Goal: Task Accomplishment & Management: Complete application form

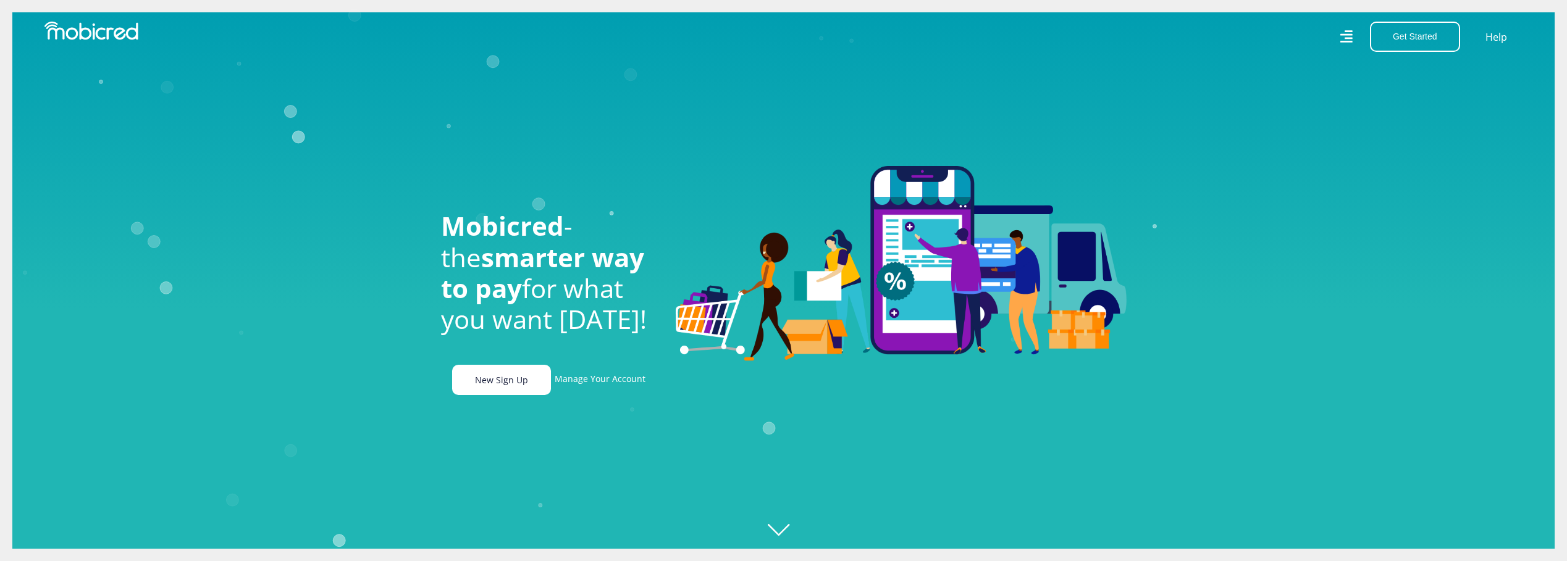
scroll to position [0, 880]
click at [511, 384] on link "New Sign Up" at bounding box center [501, 380] width 99 height 30
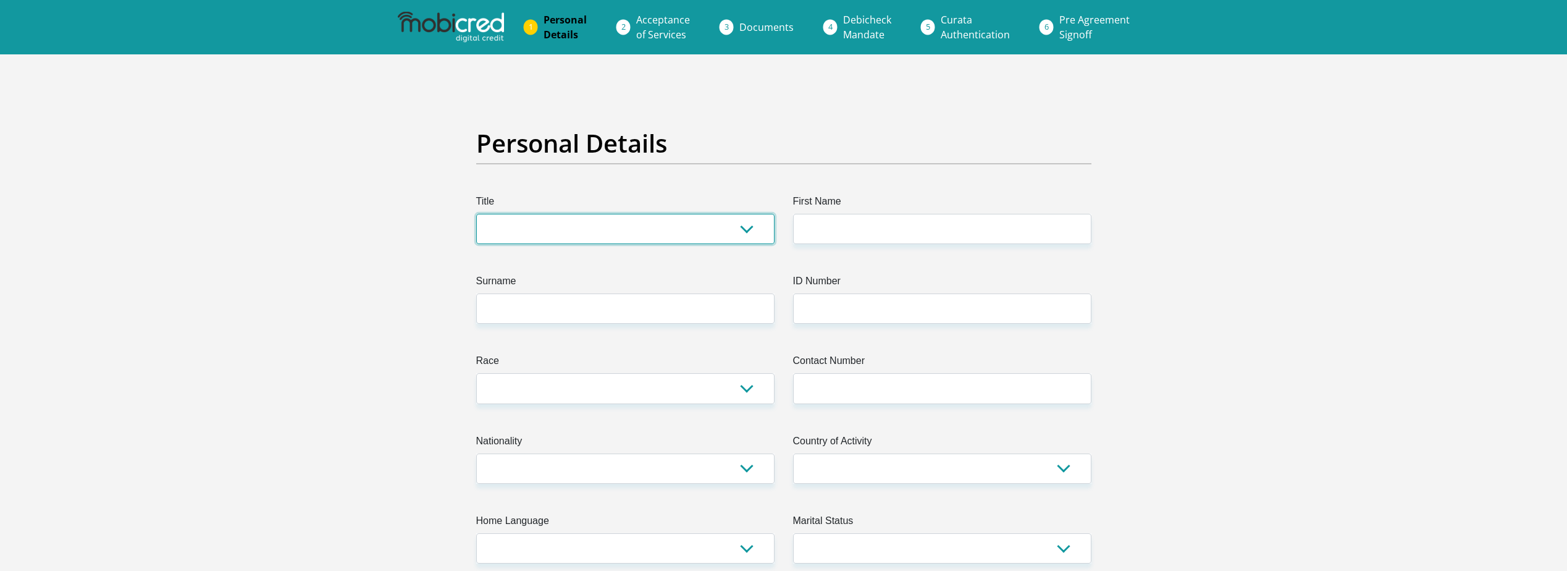
click at [589, 232] on select "Mr Ms Mrs Dr [PERSON_NAME]" at bounding box center [625, 229] width 298 height 30
select select "Ms"
click at [476, 214] on select "Mr Ms Mrs Dr [PERSON_NAME]" at bounding box center [625, 229] width 298 height 30
click at [547, 308] on input "Surname" at bounding box center [625, 308] width 298 height 30
type input "[PERSON_NAME]"
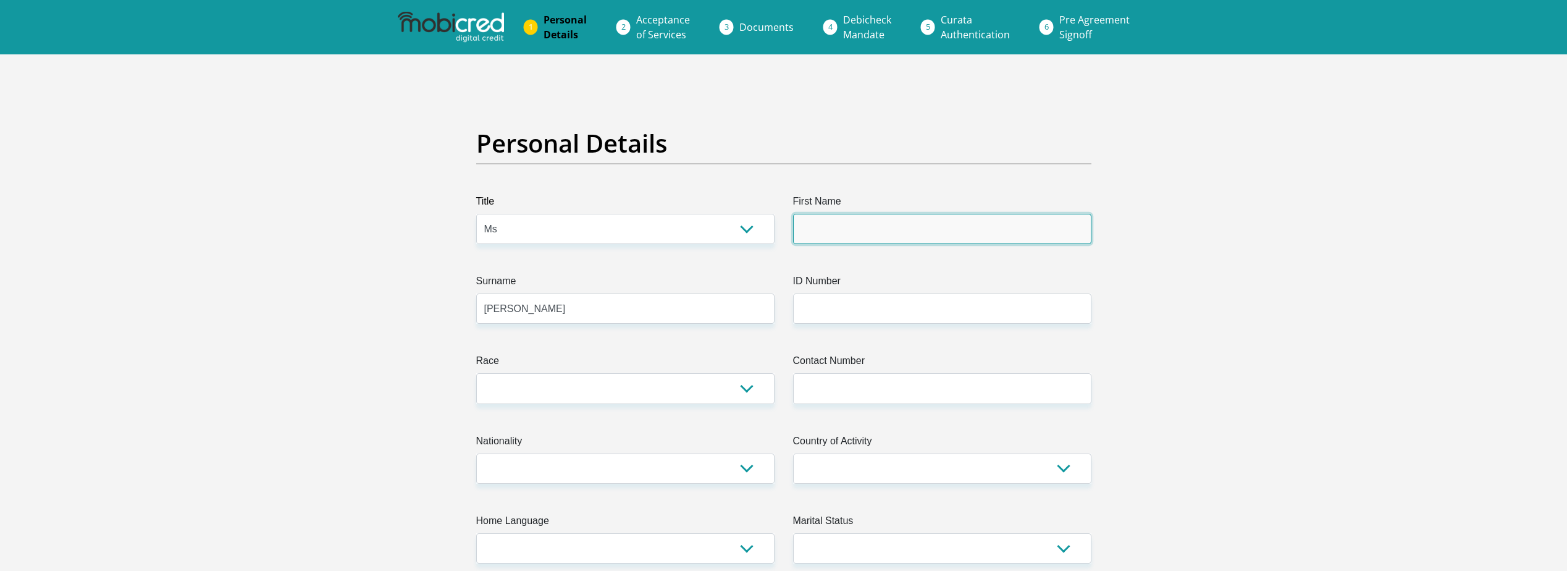
type input "Magdalene"
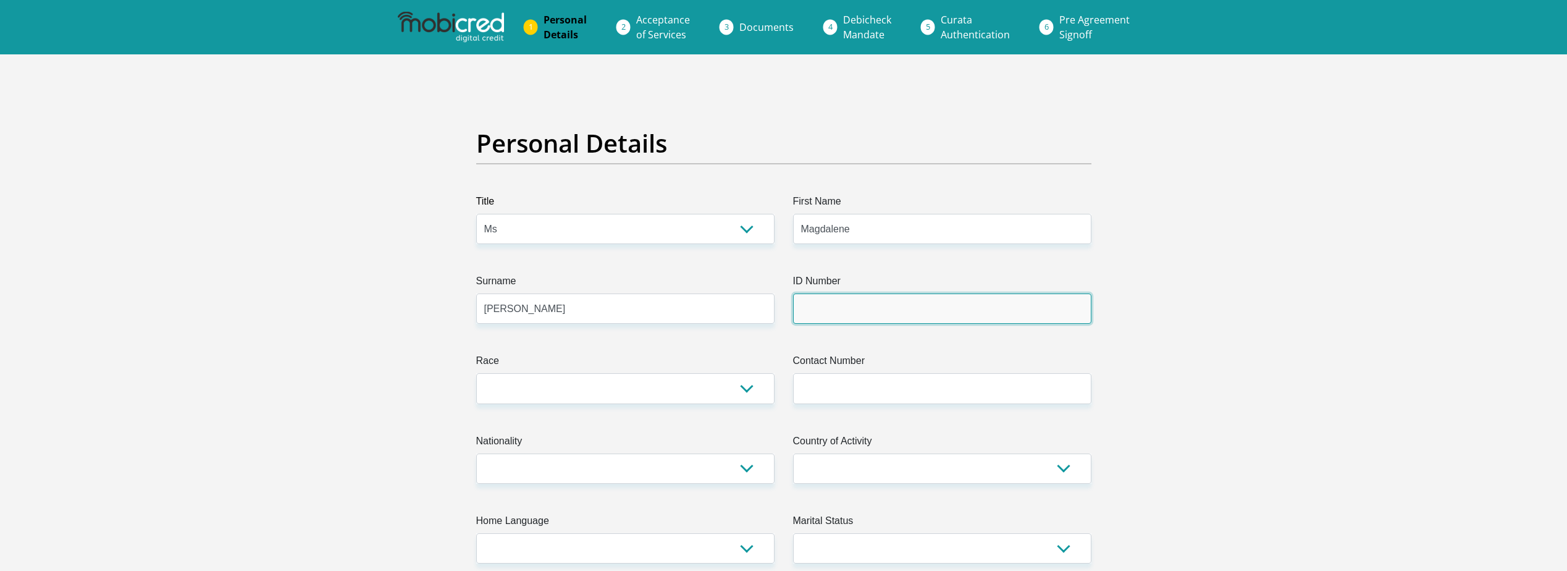
type input "[CREDIT_CARD_NUMBER]"
type input "0823367283"
select select "ZAF"
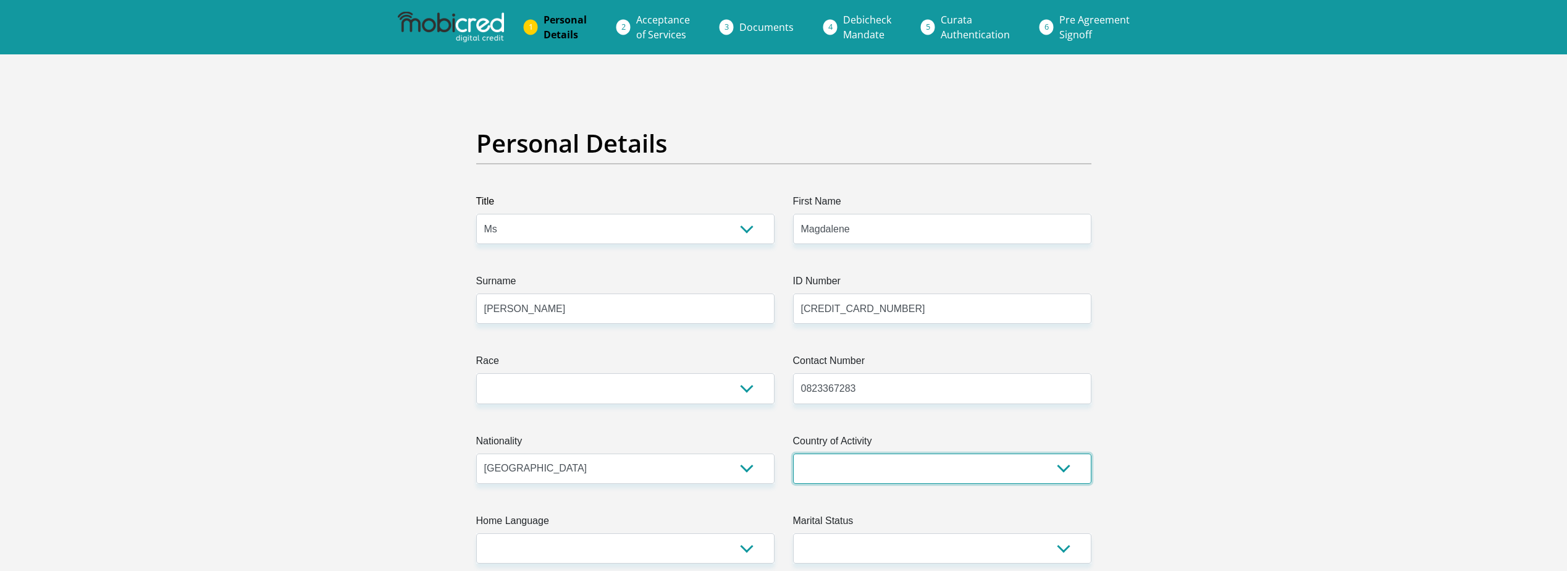
select select "ZAF"
type input "[EMAIL_ADDRESS][DOMAIN_NAME]"
type input "0823367283"
type input "Magdalene"
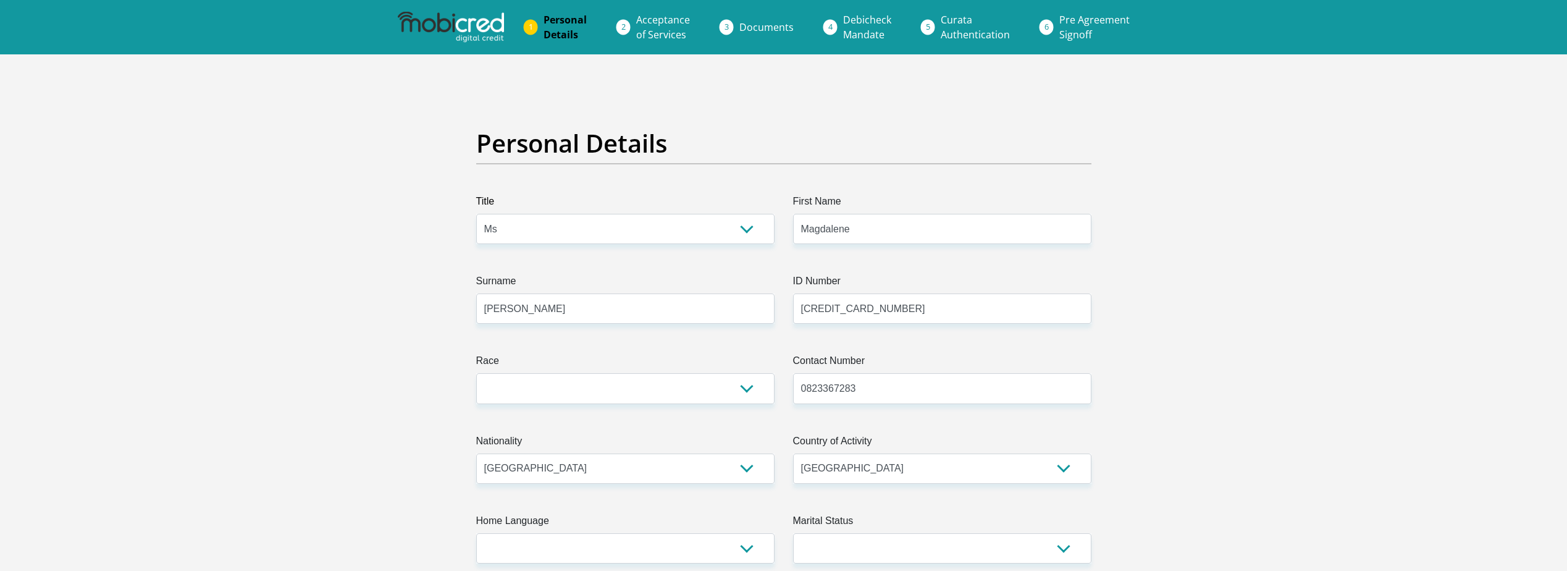
type input "[PERSON_NAME]"
click at [603, 379] on select "Black Coloured Indian White Other" at bounding box center [625, 388] width 298 height 30
select select "4"
click at [476, 373] on select "Black Coloured Indian White Other" at bounding box center [625, 388] width 298 height 30
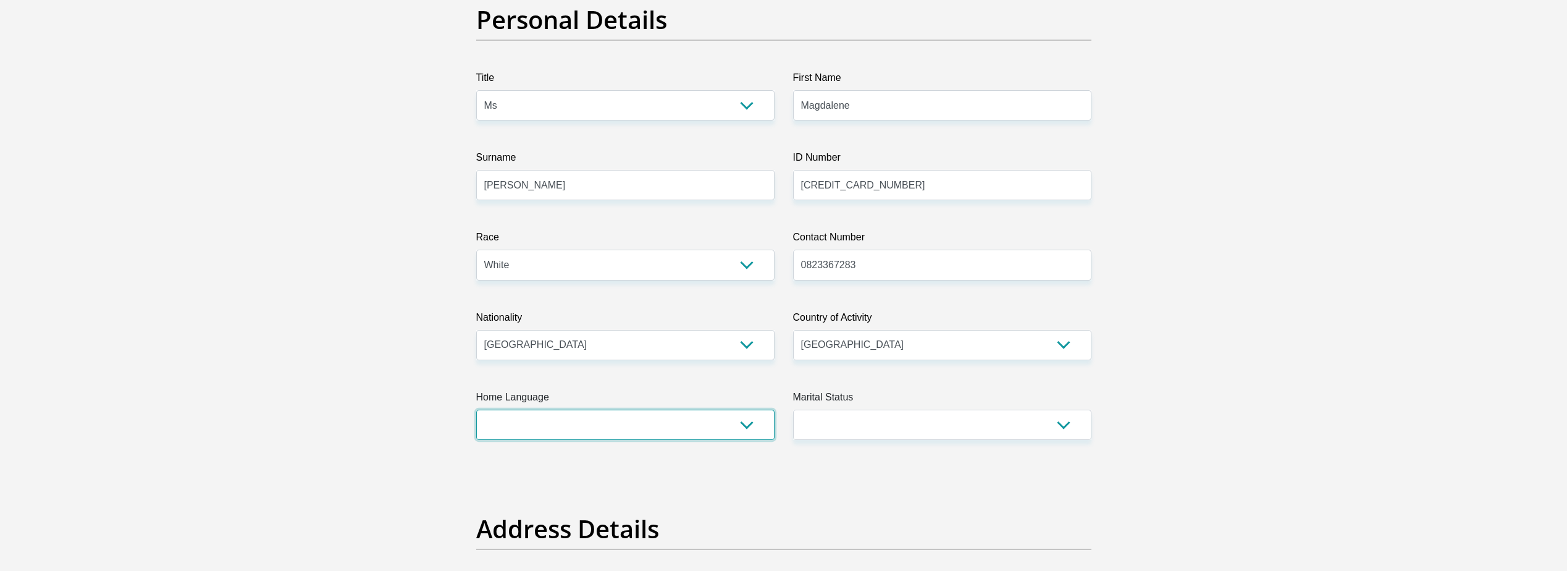
click at [743, 427] on select "Afrikaans English Sepedi South Ndebele Southern Sotho Swati Tsonga Tswana Venda…" at bounding box center [625, 424] width 298 height 30
select select "eng"
click at [476, 409] on select "Afrikaans English Sepedi South Ndebele Southern Sotho Swati Tsonga Tswana Venda…" at bounding box center [625, 424] width 298 height 30
click at [984, 430] on select "Married ANC Single Divorced Widowed Married COP or Customary Law" at bounding box center [942, 424] width 298 height 30
select select "2"
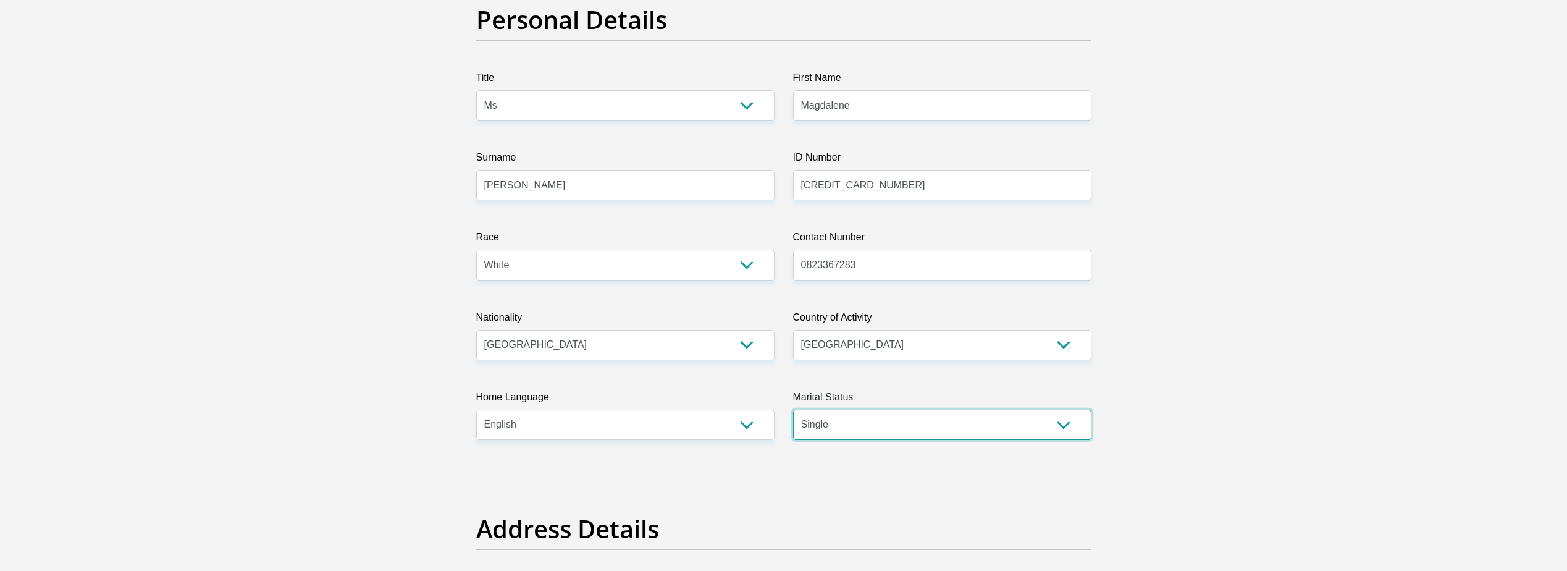
click at [793, 409] on select "Married ANC Single Divorced Widowed Married COP or Customary Law" at bounding box center [942, 424] width 298 height 30
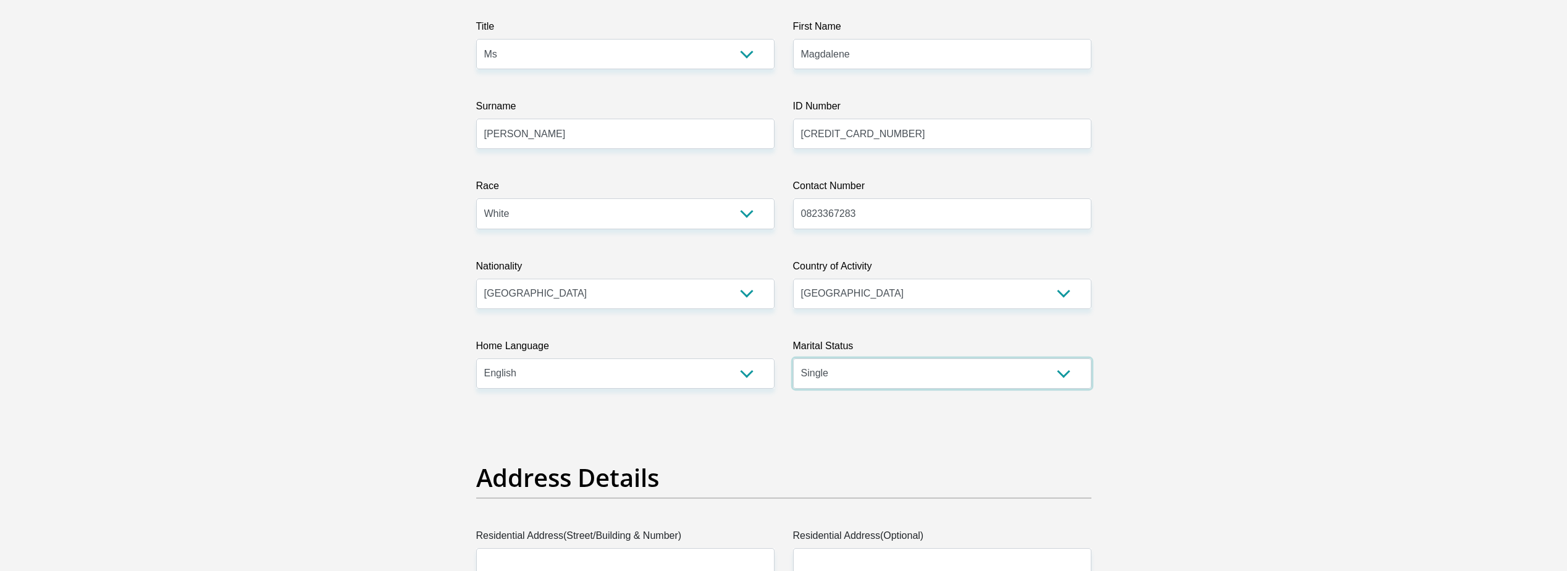
scroll to position [247, 0]
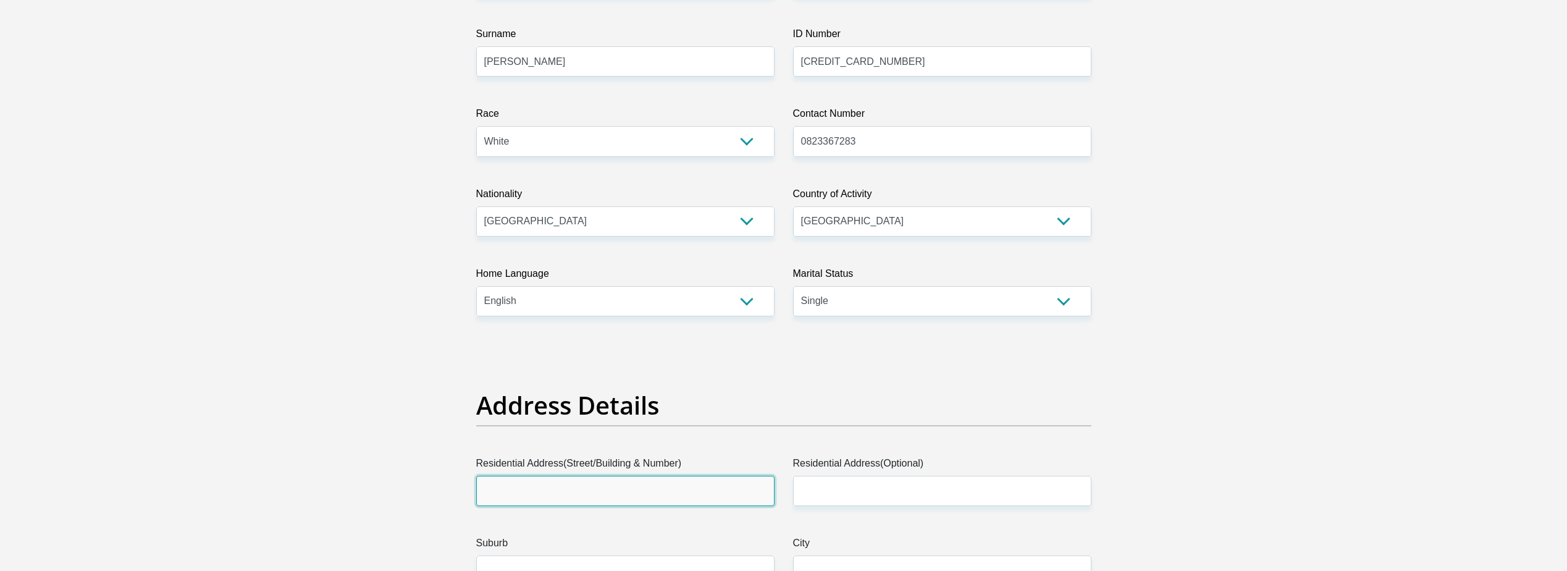
click at [615, 488] on input "Residential Address(Street/Building & Number)" at bounding box center [625, 490] width 298 height 30
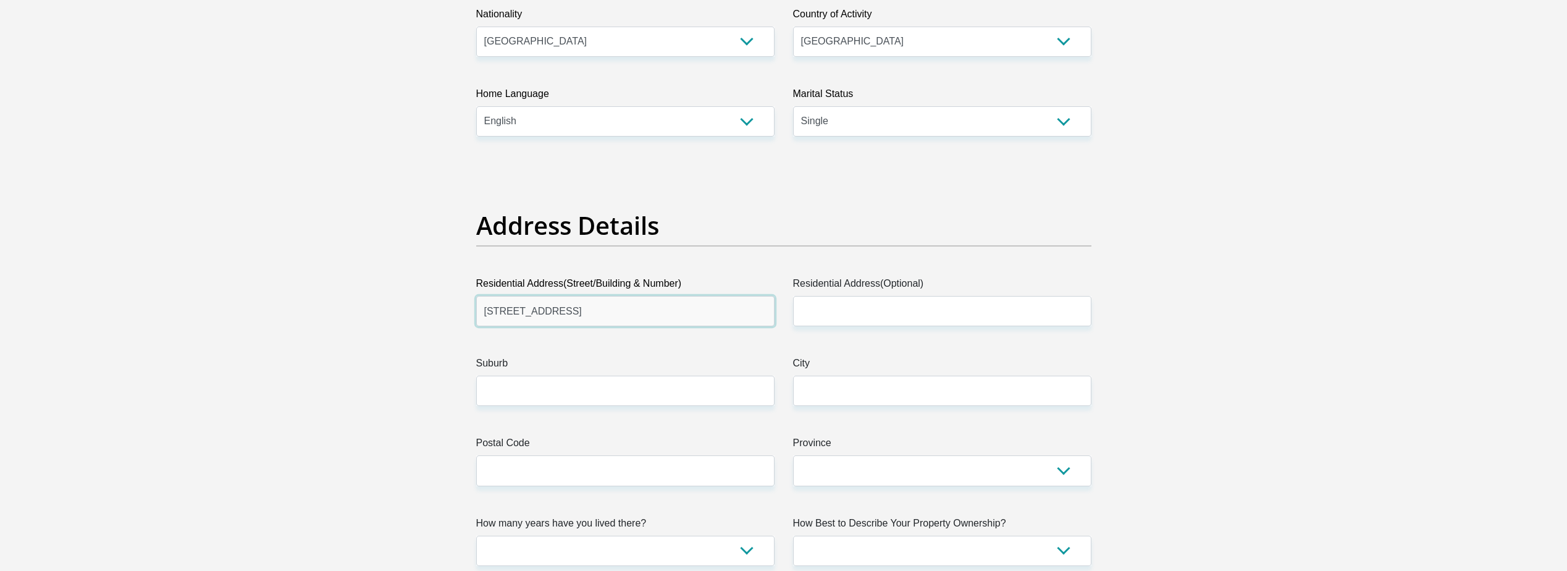
scroll to position [432, 0]
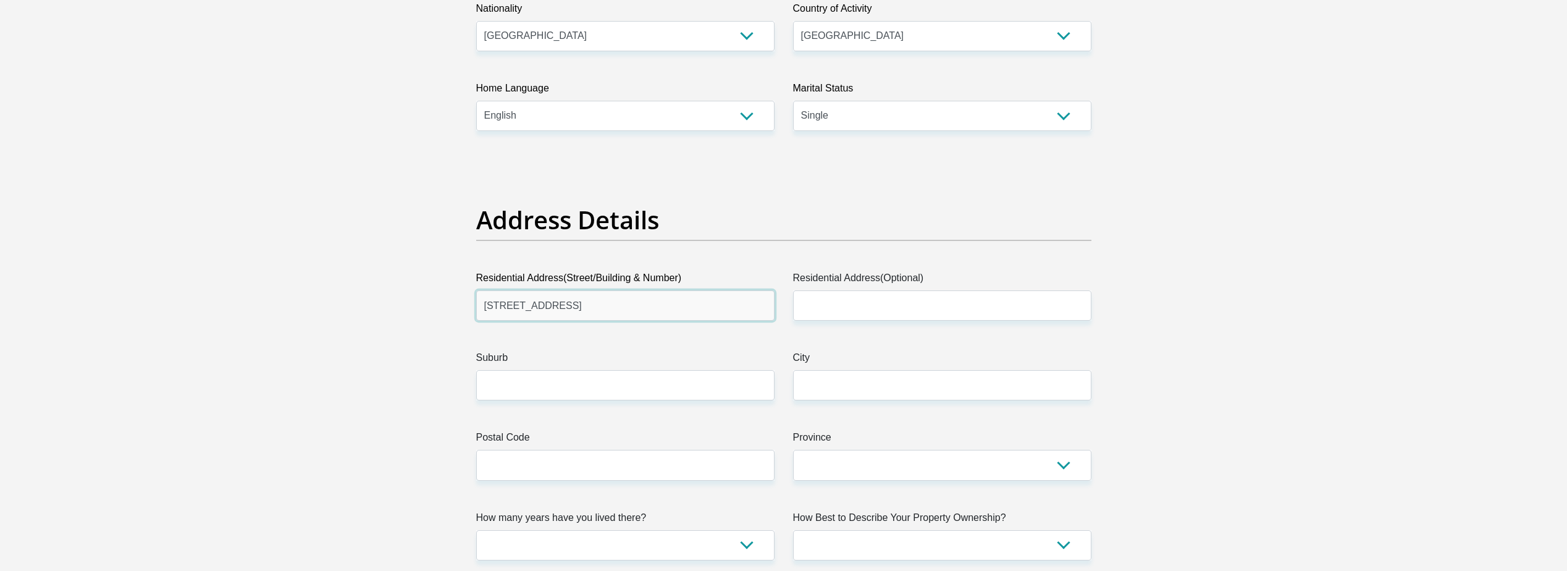
drag, startPoint x: 497, startPoint y: 304, endPoint x: 568, endPoint y: 307, distance: 71.1
click at [568, 307] on input "[STREET_ADDRESS]" at bounding box center [625, 305] width 298 height 30
type input "15"
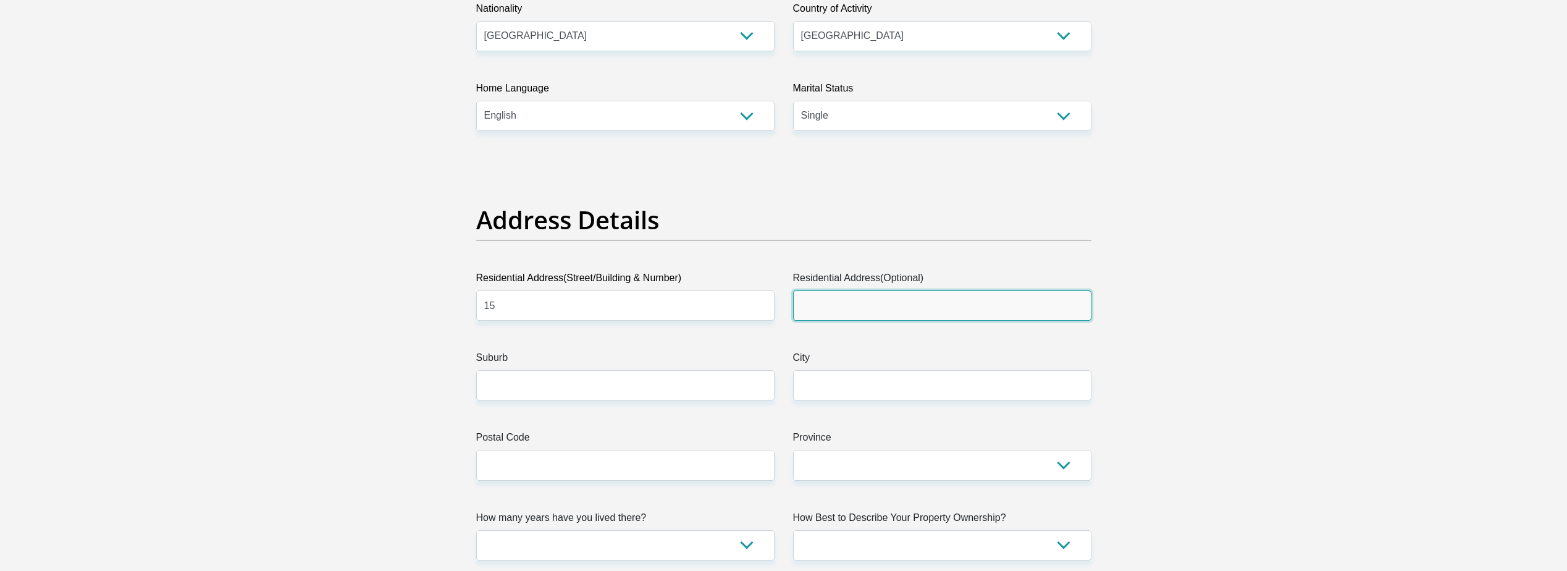
click at [827, 299] on input "Residential Address(Optional)" at bounding box center [942, 305] width 298 height 30
type input "[GEOGRAPHIC_DATA]"
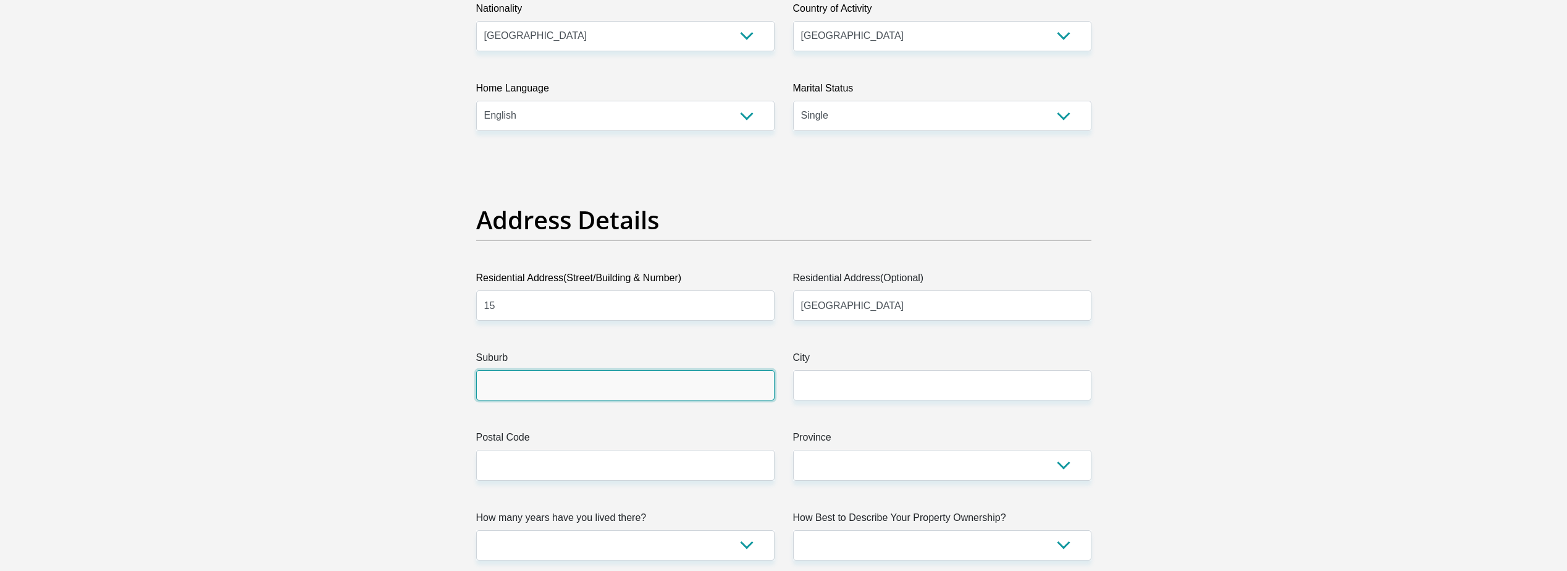
click at [580, 383] on input "Suburb" at bounding box center [625, 385] width 298 height 30
type input "Bothasig"
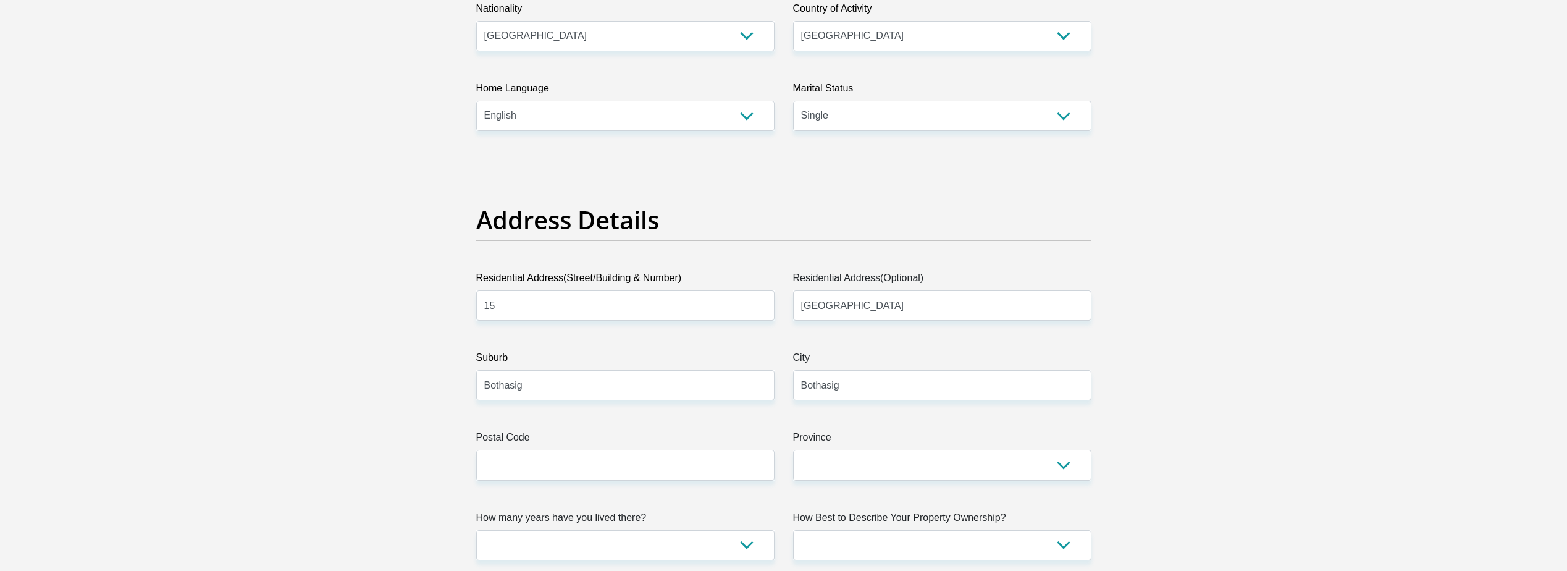
type input "53"
type input "Bothasig"
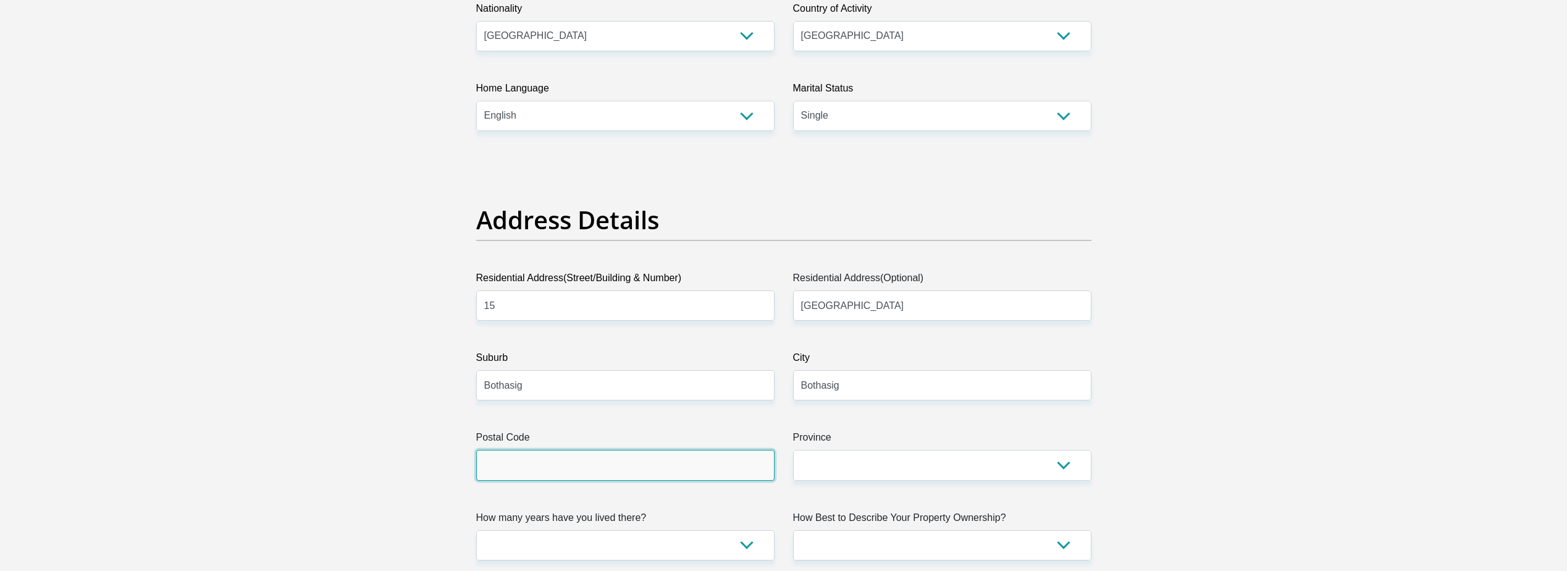
click at [597, 457] on input "Postal Code" at bounding box center [625, 465] width 298 height 30
type input "7441"
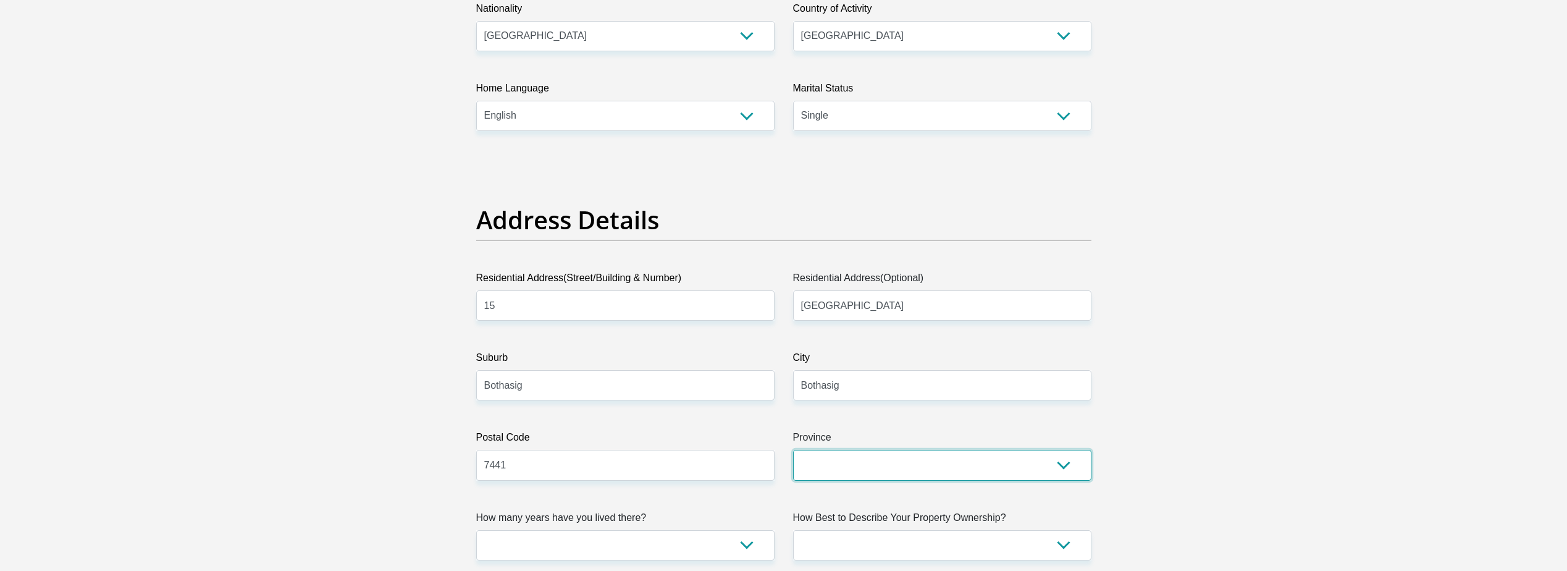
click at [874, 466] on select "Eastern Cape Free State [GEOGRAPHIC_DATA] [GEOGRAPHIC_DATA][DATE] [GEOGRAPHIC_D…" at bounding box center [942, 465] width 298 height 30
select select "Western Cape"
click at [793, 450] on select "Eastern Cape Free State [GEOGRAPHIC_DATA] [GEOGRAPHIC_DATA][DATE] [GEOGRAPHIC_D…" at bounding box center [942, 465] width 298 height 30
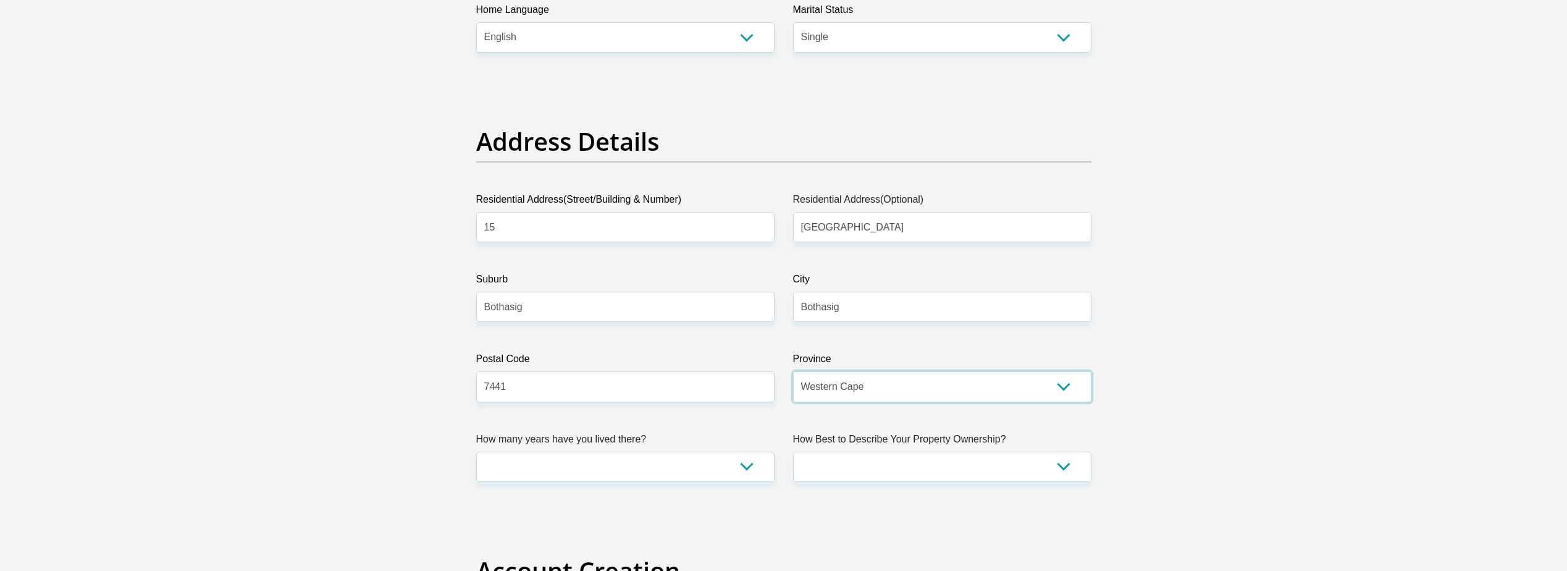
scroll to position [556, 0]
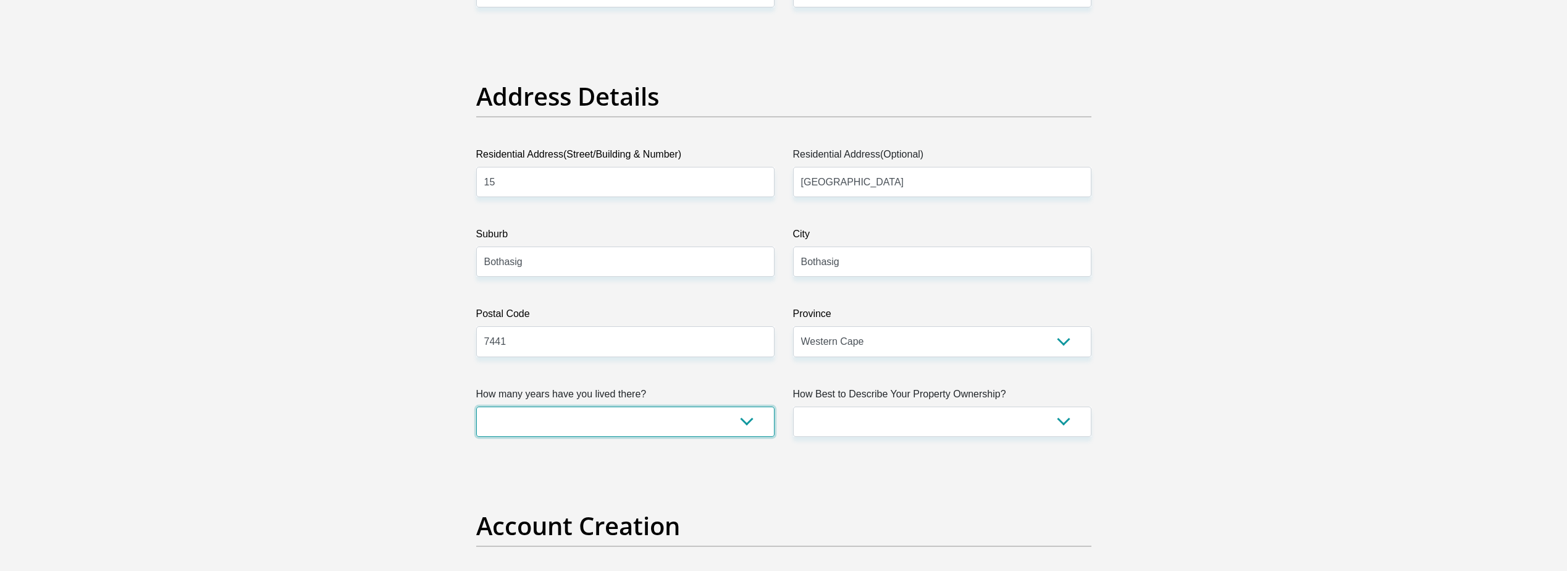
click at [627, 425] on select "less than 1 year 1-3 years 3-5 years 5+ years" at bounding box center [625, 421] width 298 height 30
select select "0"
click at [476, 406] on select "less than 1 year 1-3 years 3-5 years 5+ years" at bounding box center [625, 421] width 298 height 30
click at [863, 429] on select "Owned Rented Family Owned Company Dwelling" at bounding box center [942, 421] width 298 height 30
select select "parents"
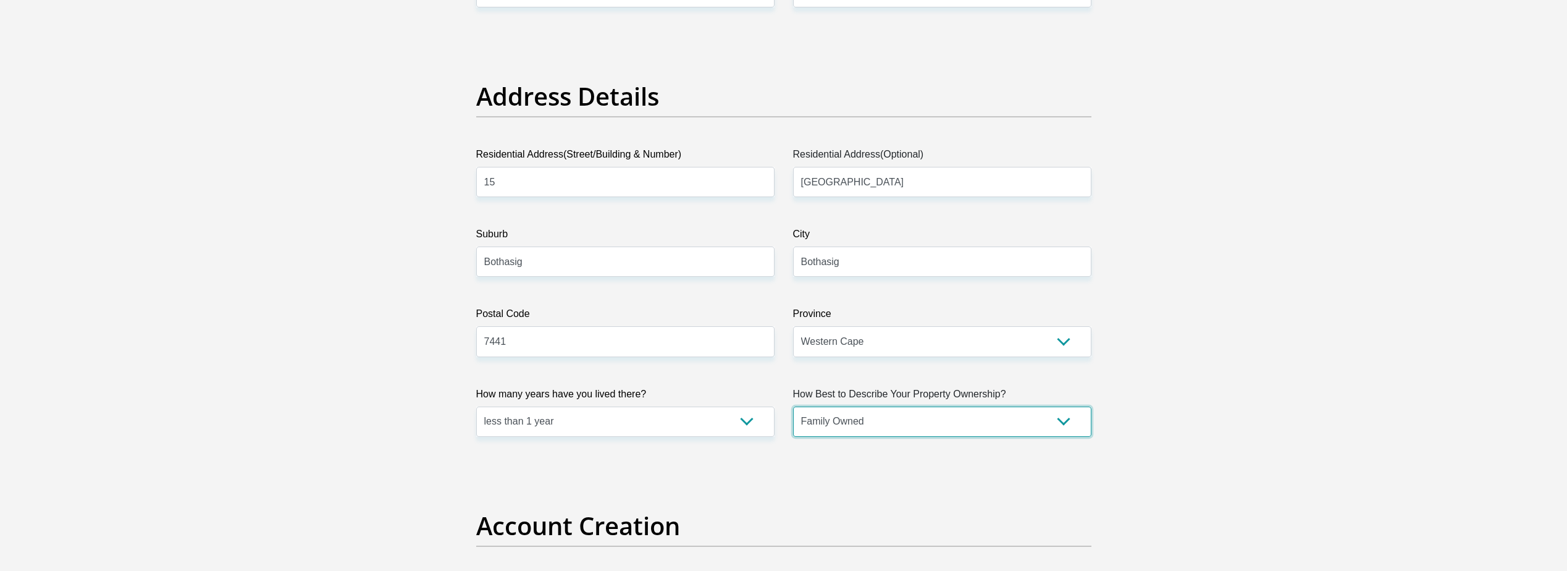
click at [793, 406] on select "Owned Rented Family Owned Company Dwelling" at bounding box center [942, 421] width 298 height 30
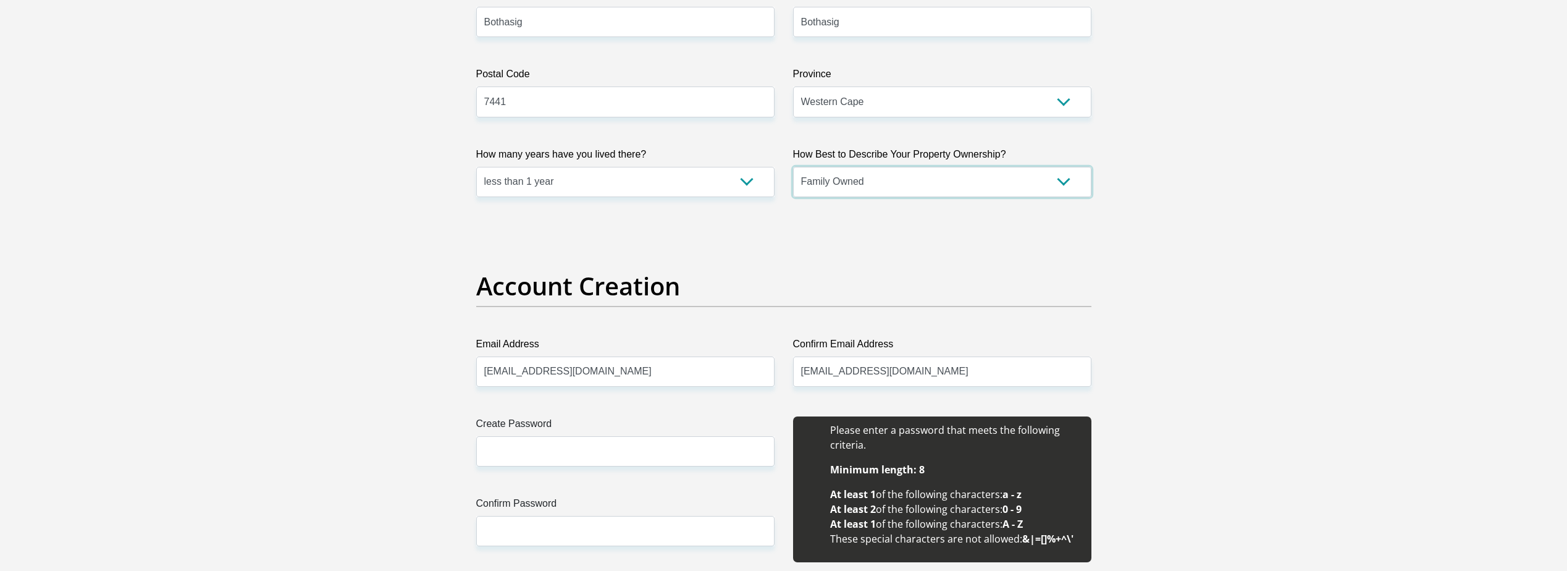
scroll to position [865, 0]
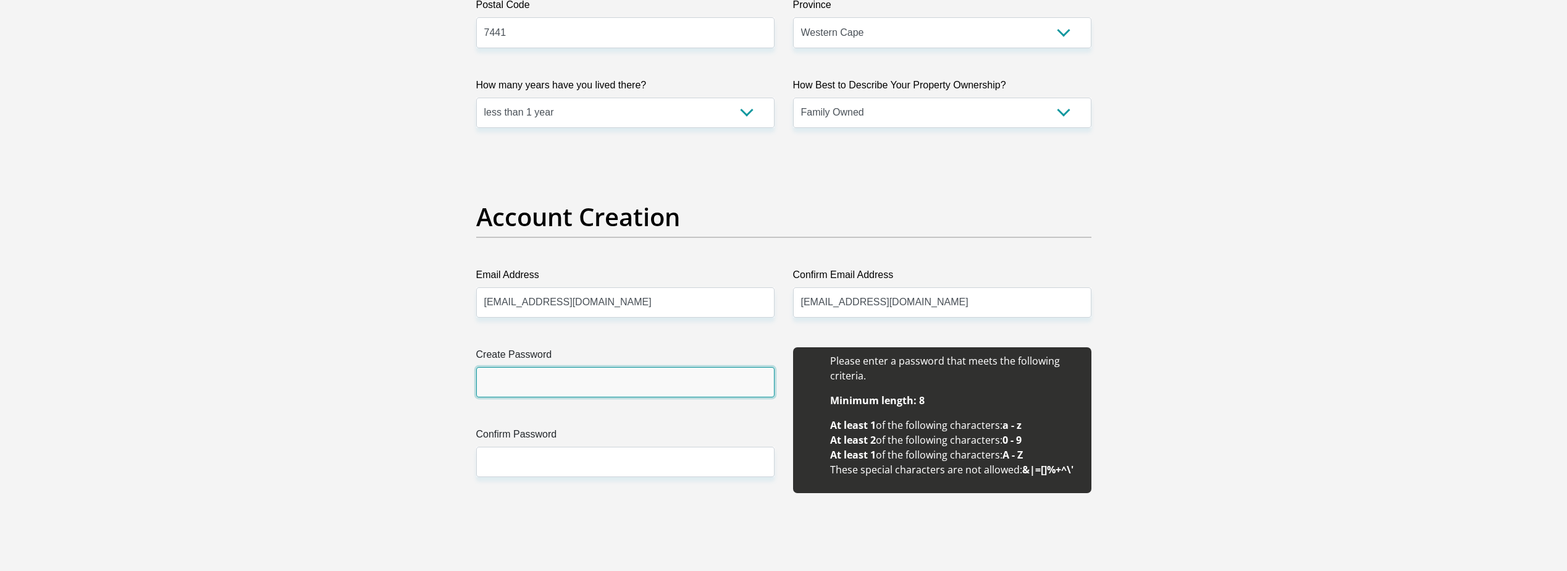
click at [593, 376] on input "Create Password" at bounding box center [625, 382] width 298 height 30
type input "27VreemStreet"
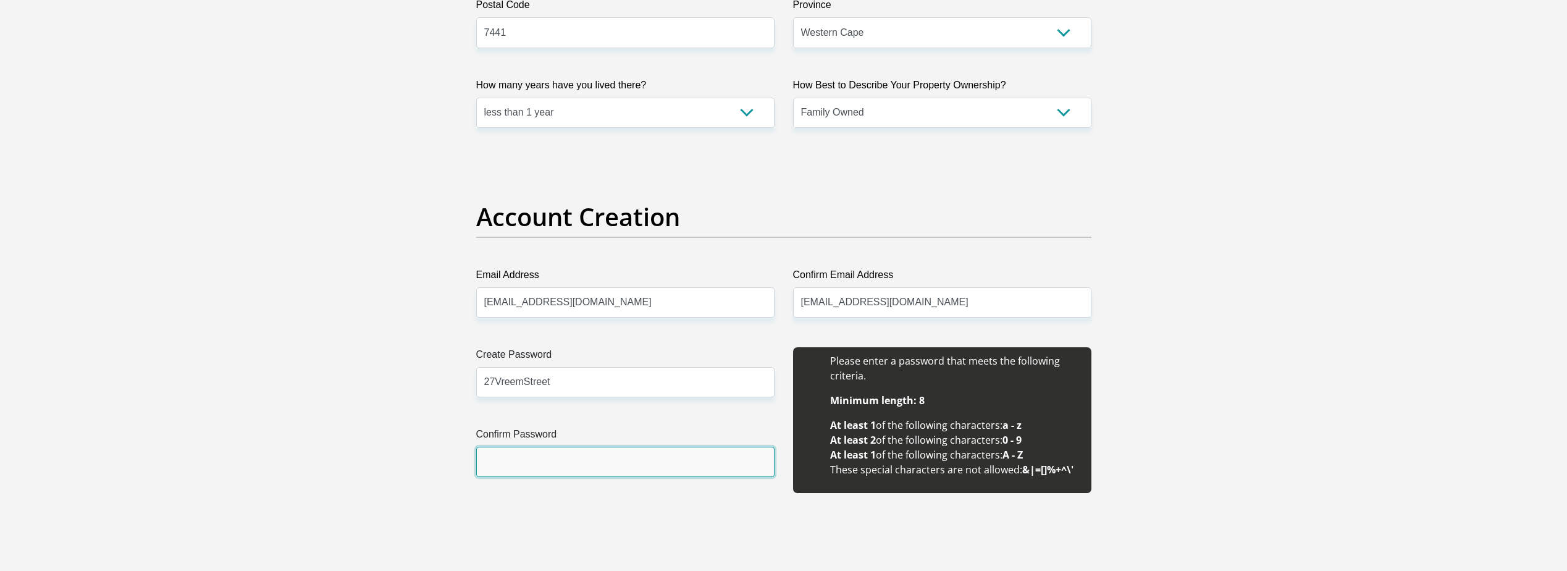
type input "27VreemStreet"
type input "20000"
type input "17972.27"
type input "0.00"
type input "8000.00"
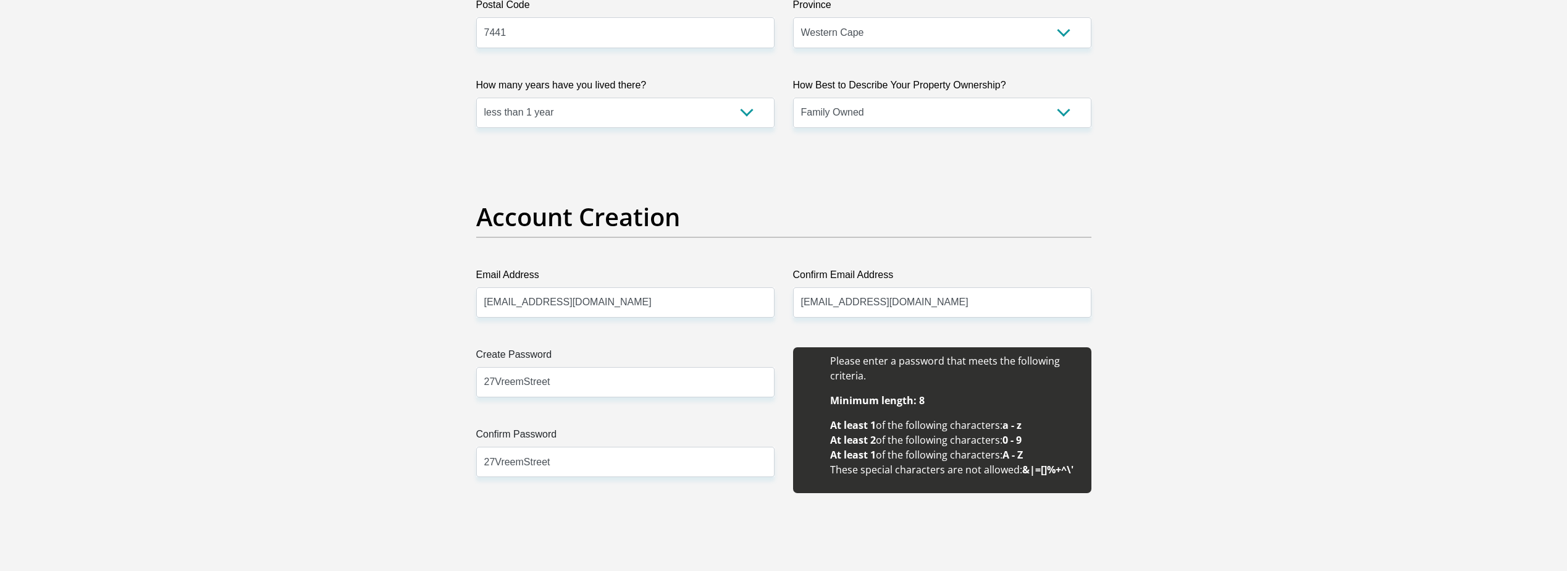
type input "3700.00"
type input "0.00"
click at [707, 439] on label "Confirm Password" at bounding box center [625, 437] width 298 height 20
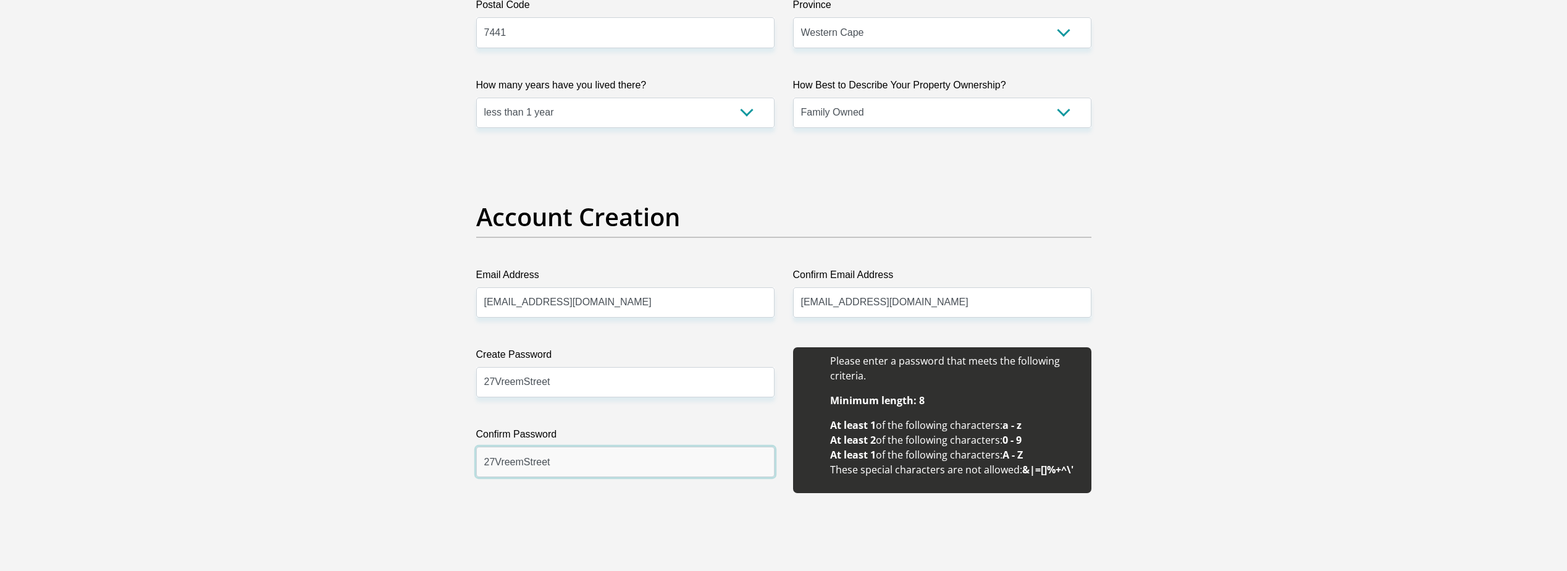
click at [707, 446] on input "27VreemStreet" at bounding box center [625, 461] width 298 height 30
click at [597, 368] on input "27VreemStreet" at bounding box center [625, 382] width 298 height 30
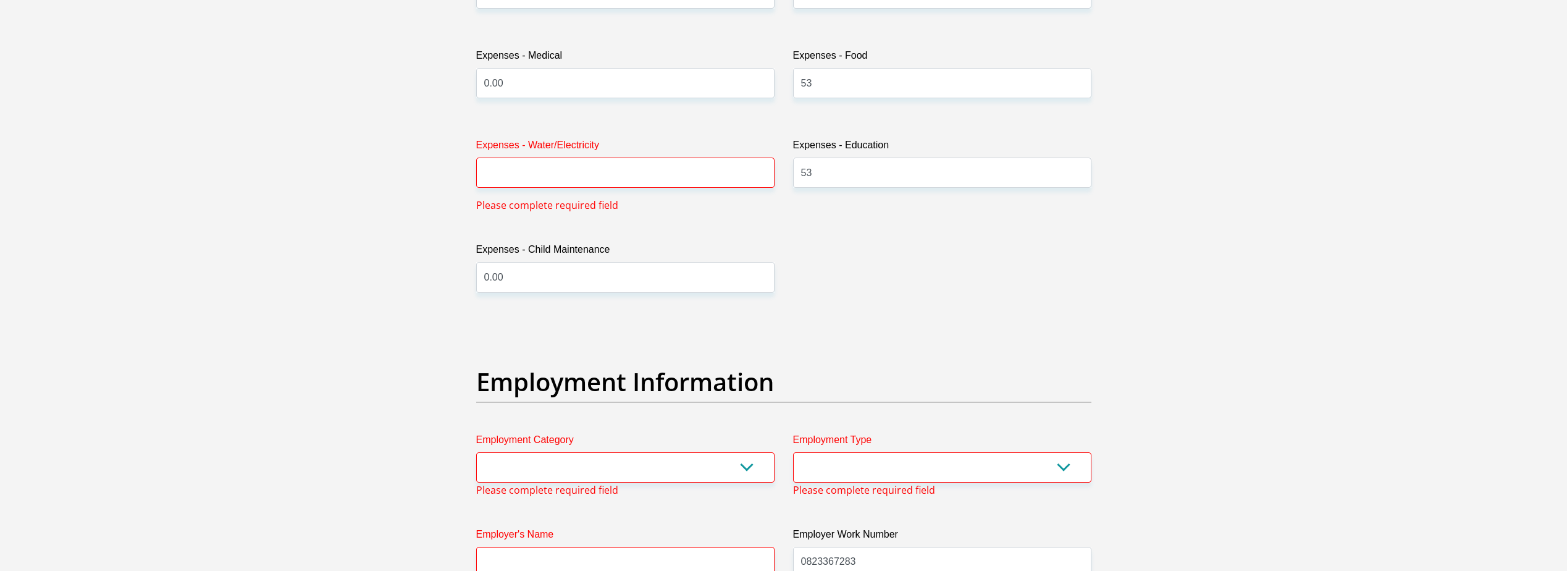
scroll to position [1914, 0]
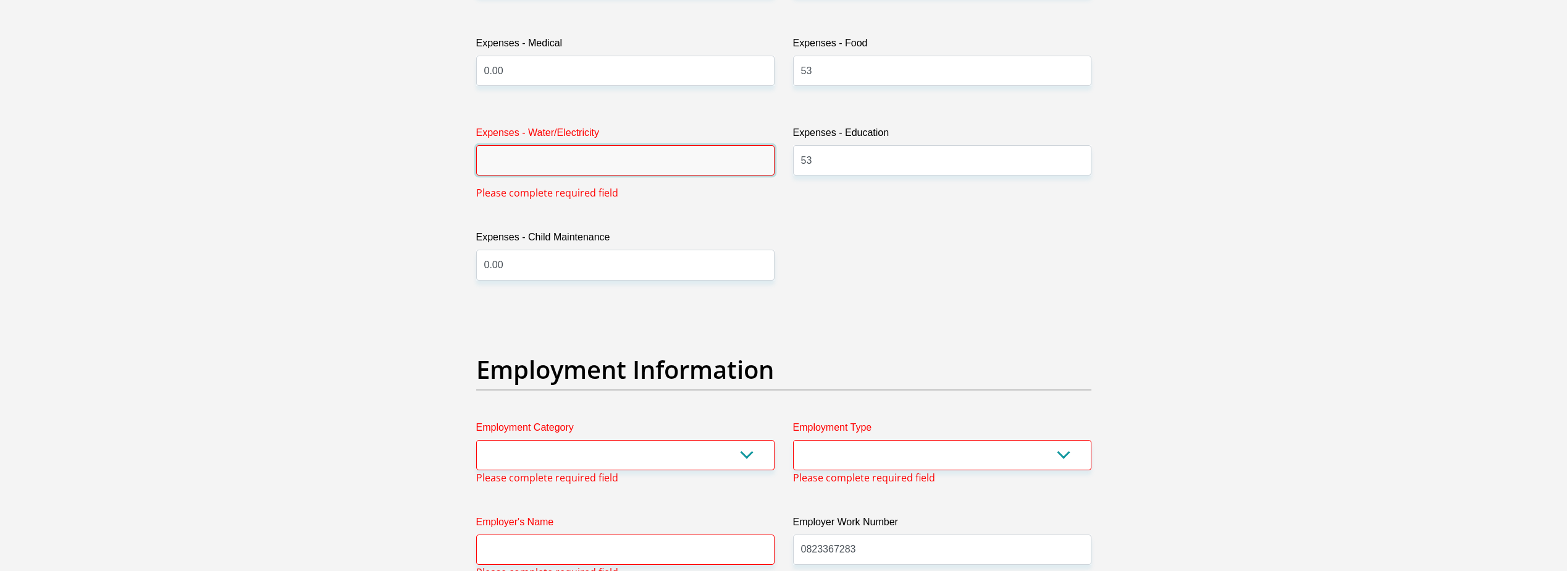
click at [509, 162] on input "Expenses - Water/Electricity" at bounding box center [625, 160] width 298 height 30
drag, startPoint x: 814, startPoint y: 72, endPoint x: 774, endPoint y: 73, distance: 39.5
click at [774, 73] on div "Title Mr Ms Mrs Dr [PERSON_NAME] First Name [PERSON_NAME] Surname [PERSON_NAME]…" at bounding box center [784, 356] width 634 height 4152
type input "500"
drag, startPoint x: 816, startPoint y: 160, endPoint x: 788, endPoint y: 155, distance: 28.8
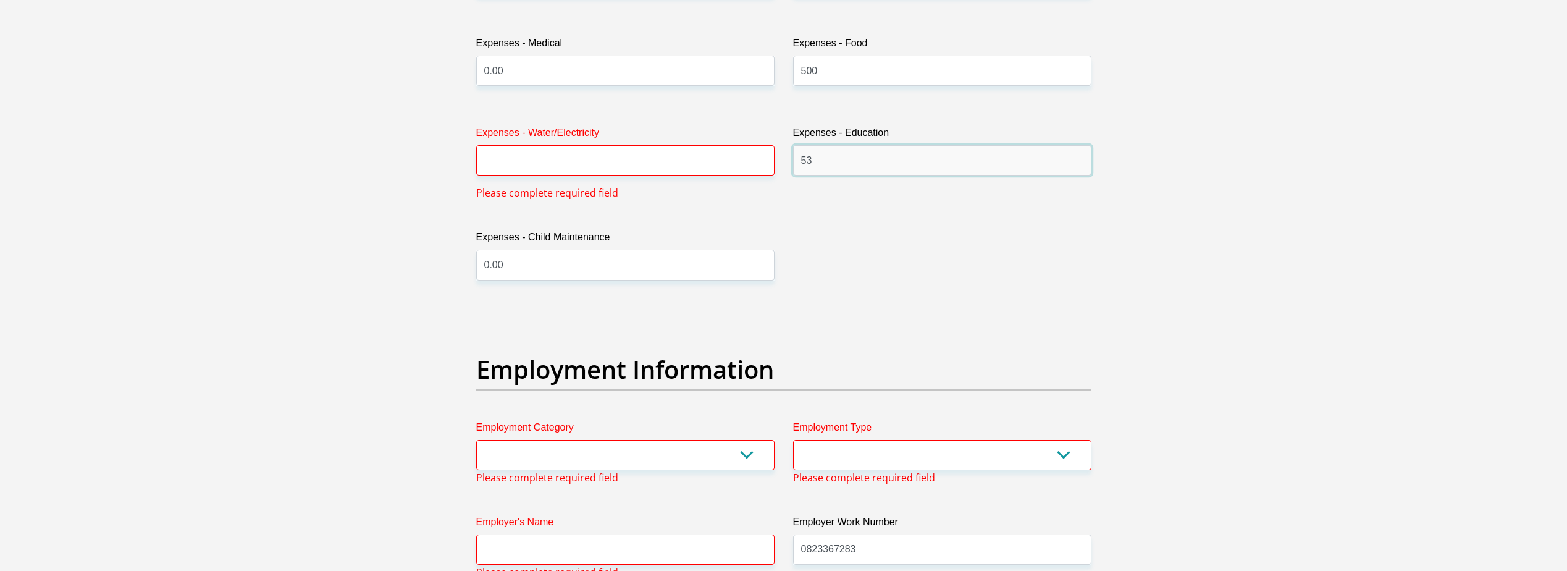
click at [787, 155] on div "Expenses - Education 53" at bounding box center [942, 162] width 317 height 75
type input "0"
click at [759, 221] on div "Title Mr Ms Mrs Dr [PERSON_NAME] First Name [PERSON_NAME] Surname [PERSON_NAME]…" at bounding box center [784, 356] width 634 height 4152
click at [590, 154] on input "Expenses - Water/Electricity" at bounding box center [625, 160] width 298 height 30
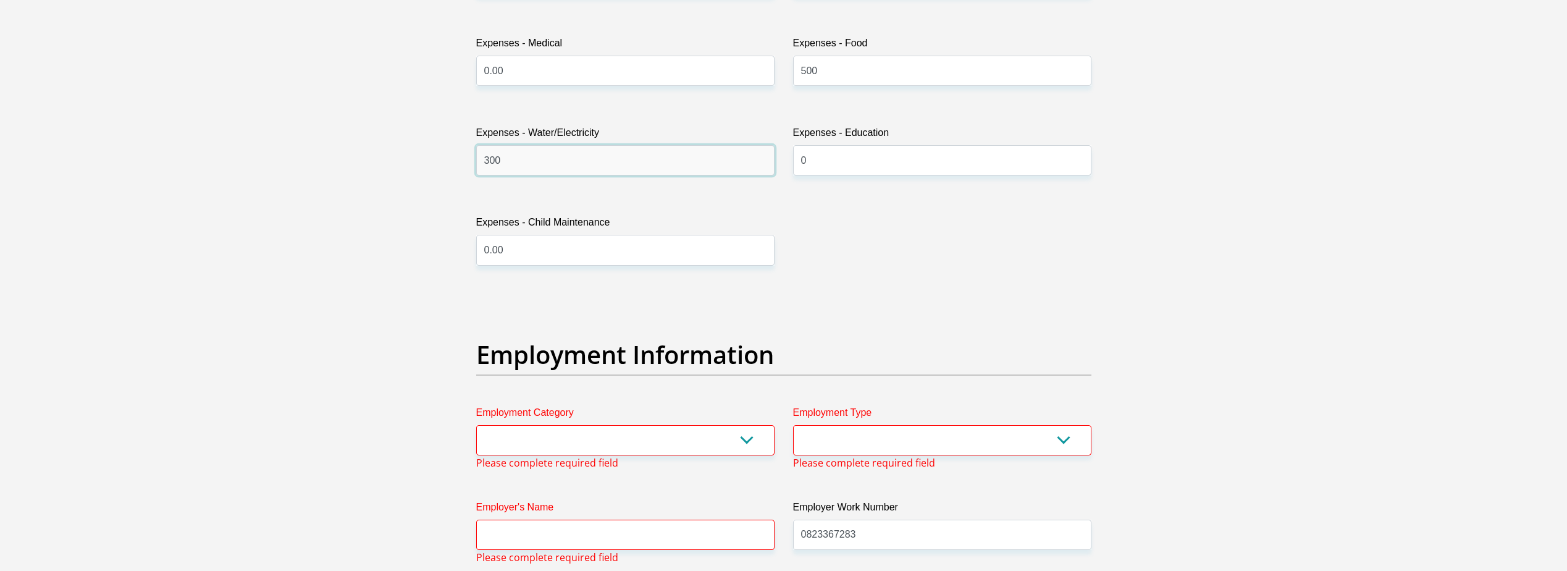
type input "300"
click at [740, 438] on select "AGRICULTURE ALCOHOL & TOBACCO CONSTRUCTION MATERIALS METALLURGY EQUIPMENT FOR R…" at bounding box center [625, 440] width 298 height 30
select select "6"
click at [476, 425] on select "AGRICULTURE ALCOHOL & TOBACCO CONSTRUCTION MATERIALS METALLURGY EQUIPMENT FOR R…" at bounding box center [625, 440] width 298 height 30
click at [892, 430] on select "College/Lecturer Craft Seller Creative Driver Executive Farmer Forces - Non Com…" at bounding box center [942, 440] width 298 height 30
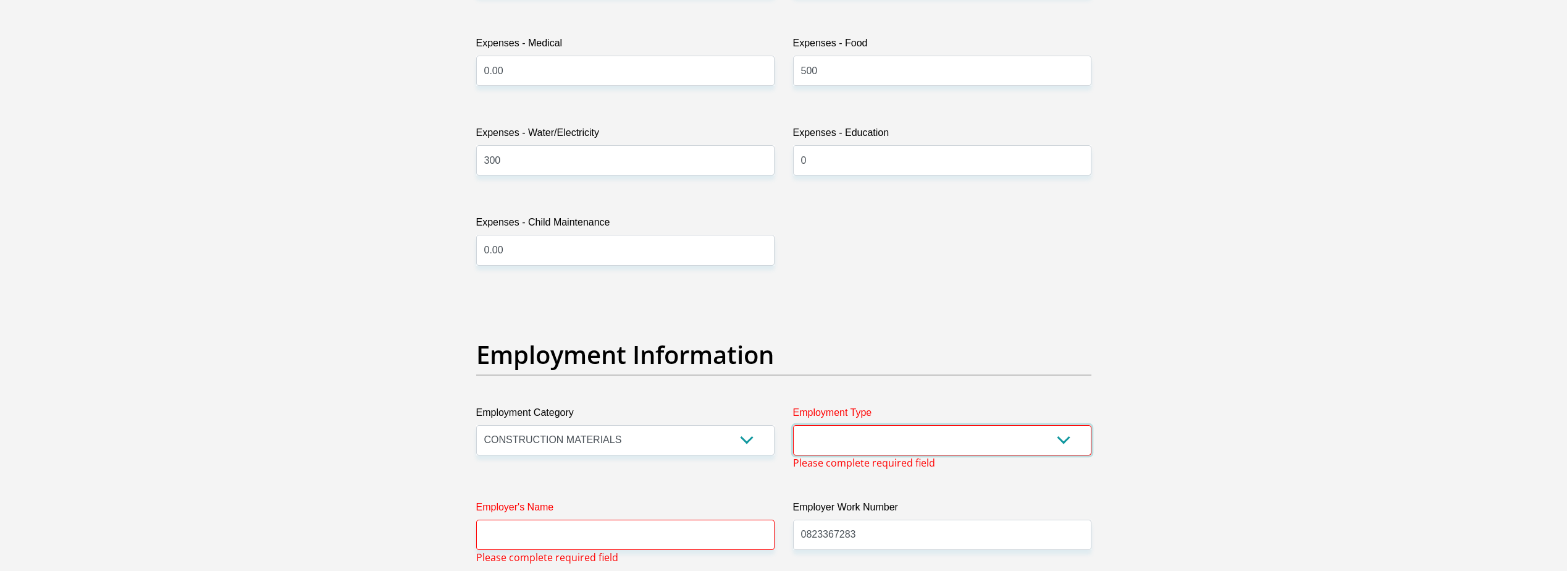
select select "Office Staff/Clerk"
click at [793, 425] on select "College/Lecturer Craft Seller Creative Driver Executive Farmer Forces - Non Com…" at bounding box center [942, 440] width 298 height 30
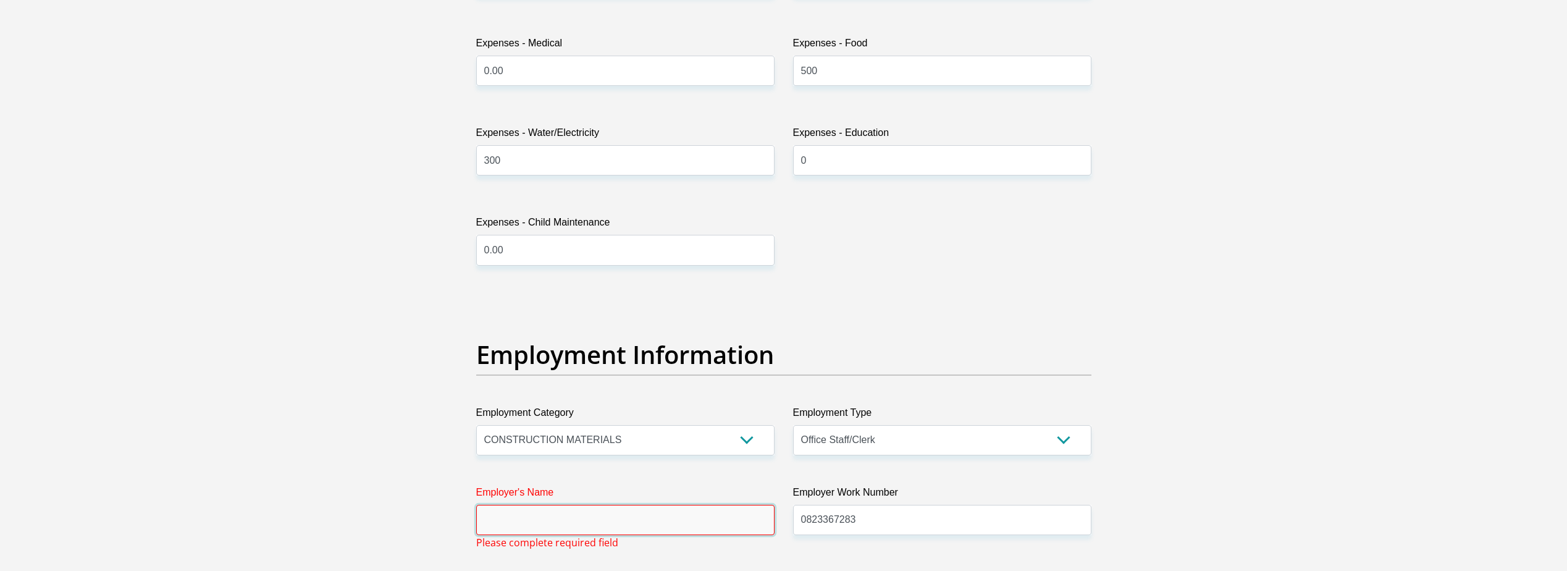
click at [605, 519] on input "Employer's Name" at bounding box center [625, 520] width 298 height 30
type input "TailormadeConstruction"
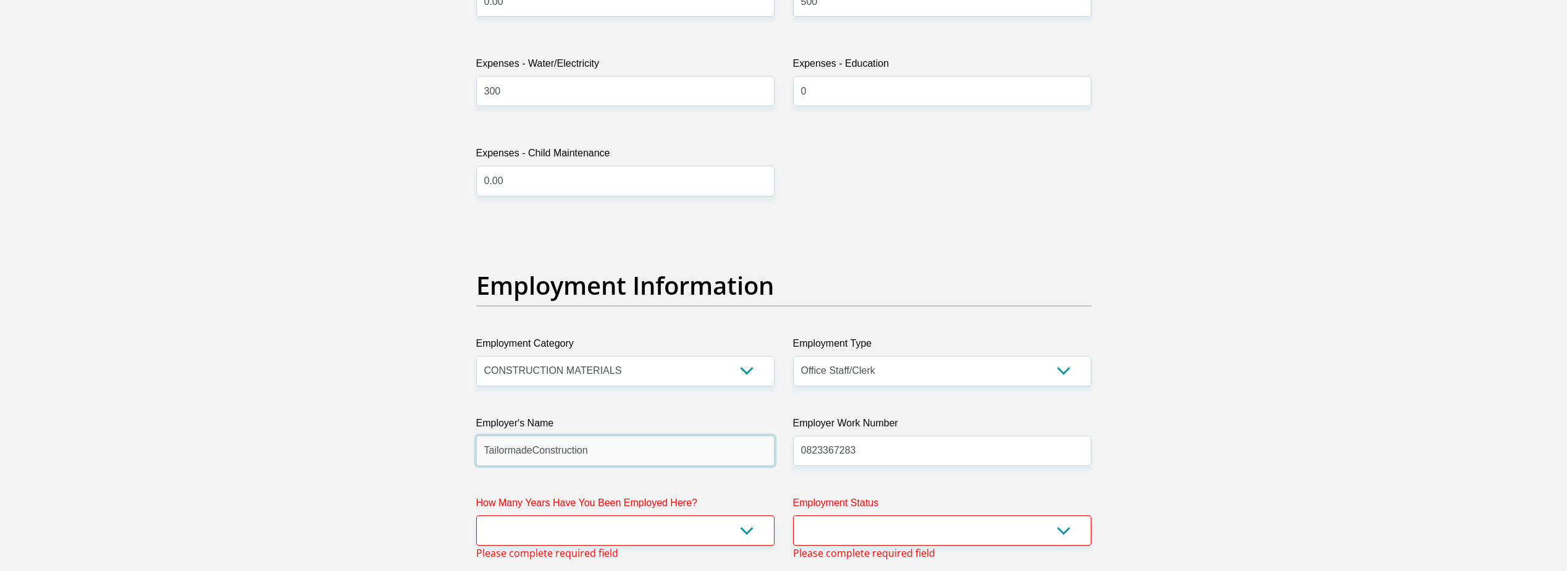
scroll to position [2037, 0]
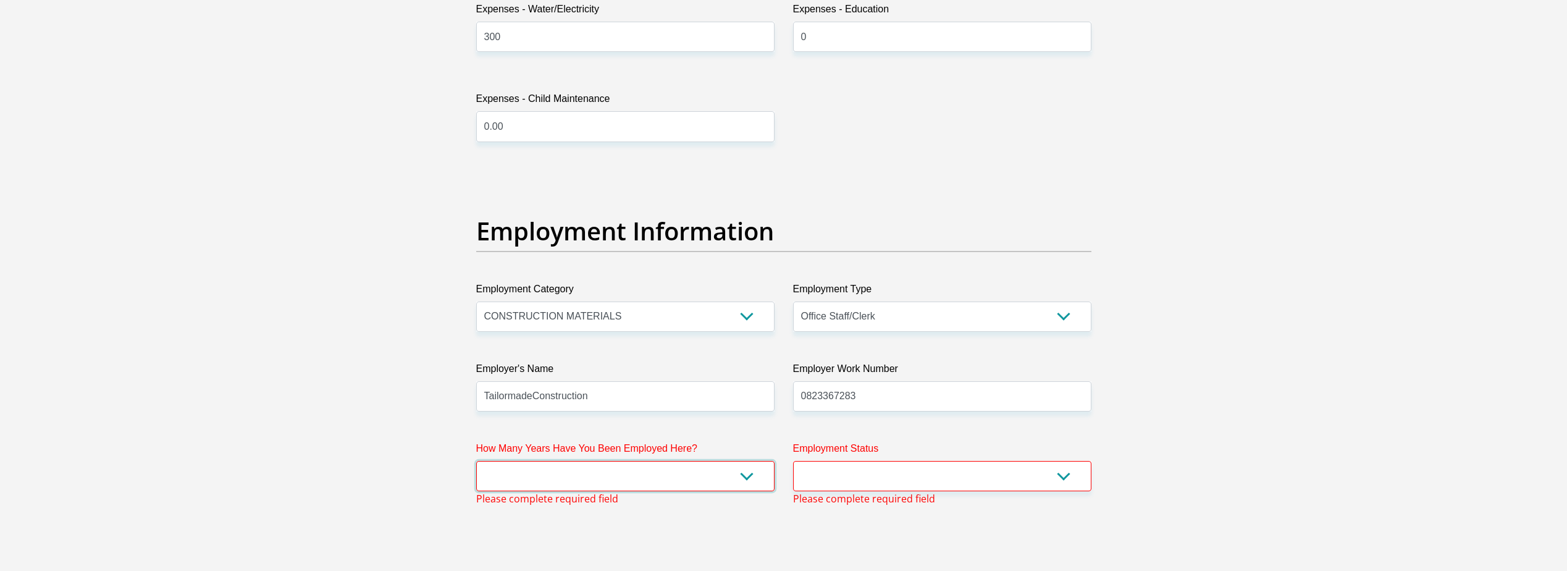
click at [622, 471] on select "less than 1 year 1-3 years 3-5 years 5+ years" at bounding box center [625, 476] width 298 height 30
select select "24"
click at [476, 461] on select "less than 1 year 1-3 years 3-5 years 5+ years" at bounding box center [625, 476] width 298 height 30
click at [869, 476] on select "Permanent/Full-time Part-time/Casual [DEMOGRAPHIC_DATA] Worker Self-Employed Ho…" at bounding box center [942, 476] width 298 height 30
select select "1"
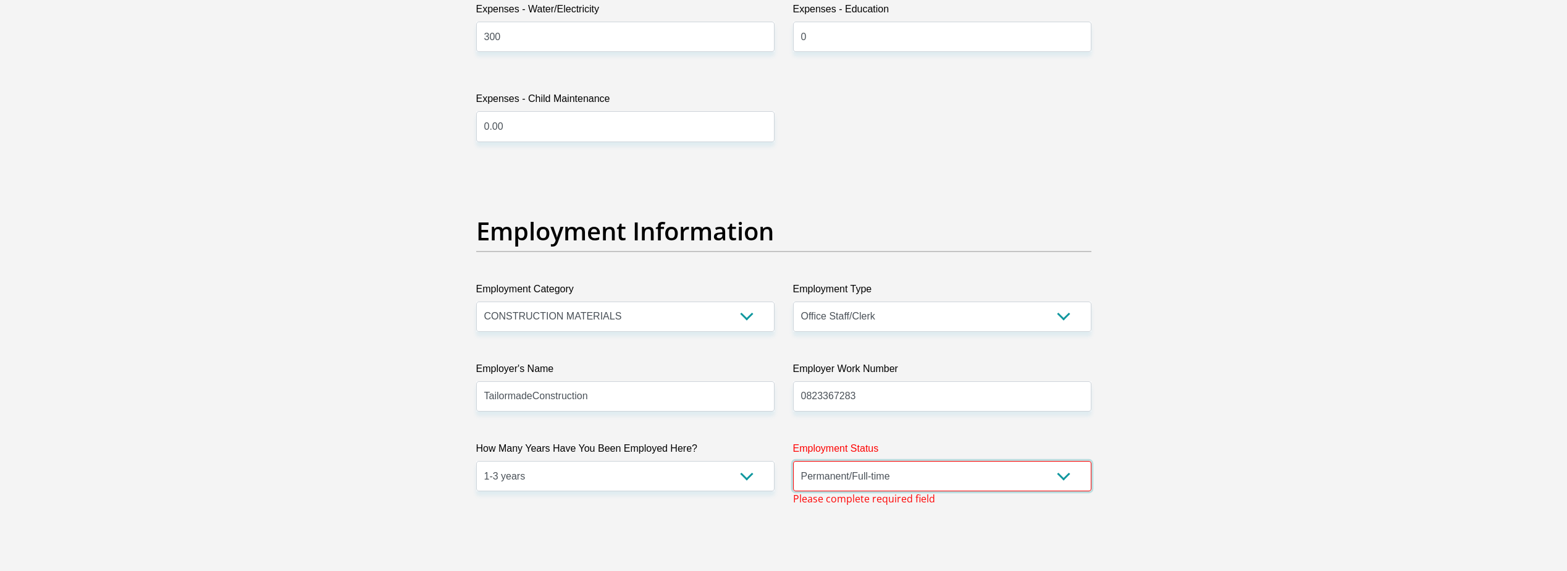
click at [793, 461] on select "Permanent/Full-time Part-time/Casual [DEMOGRAPHIC_DATA] Worker Self-Employed Ho…" at bounding box center [942, 476] width 298 height 30
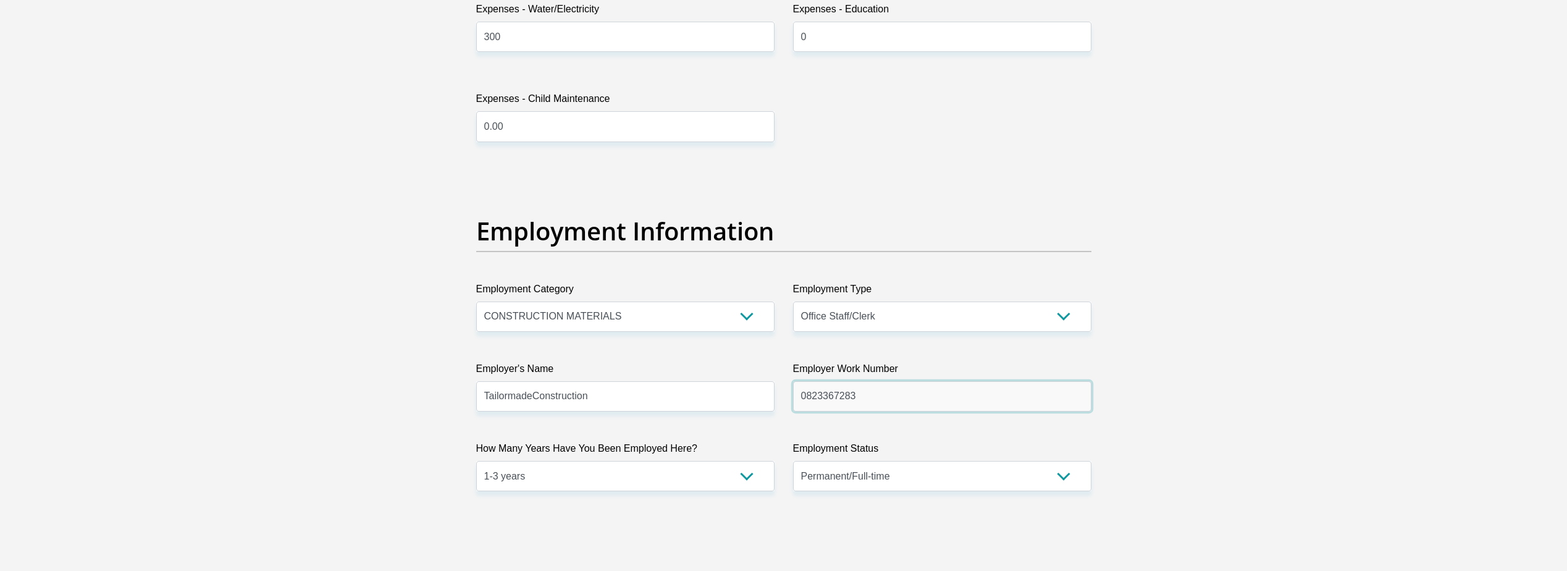
drag, startPoint x: 881, startPoint y: 399, endPoint x: 777, endPoint y: 399, distance: 103.7
click at [777, 399] on div "Title Mr Ms Mrs Dr [PERSON_NAME] First Name [PERSON_NAME] Surname [PERSON_NAME]…" at bounding box center [784, 203] width 634 height 4092
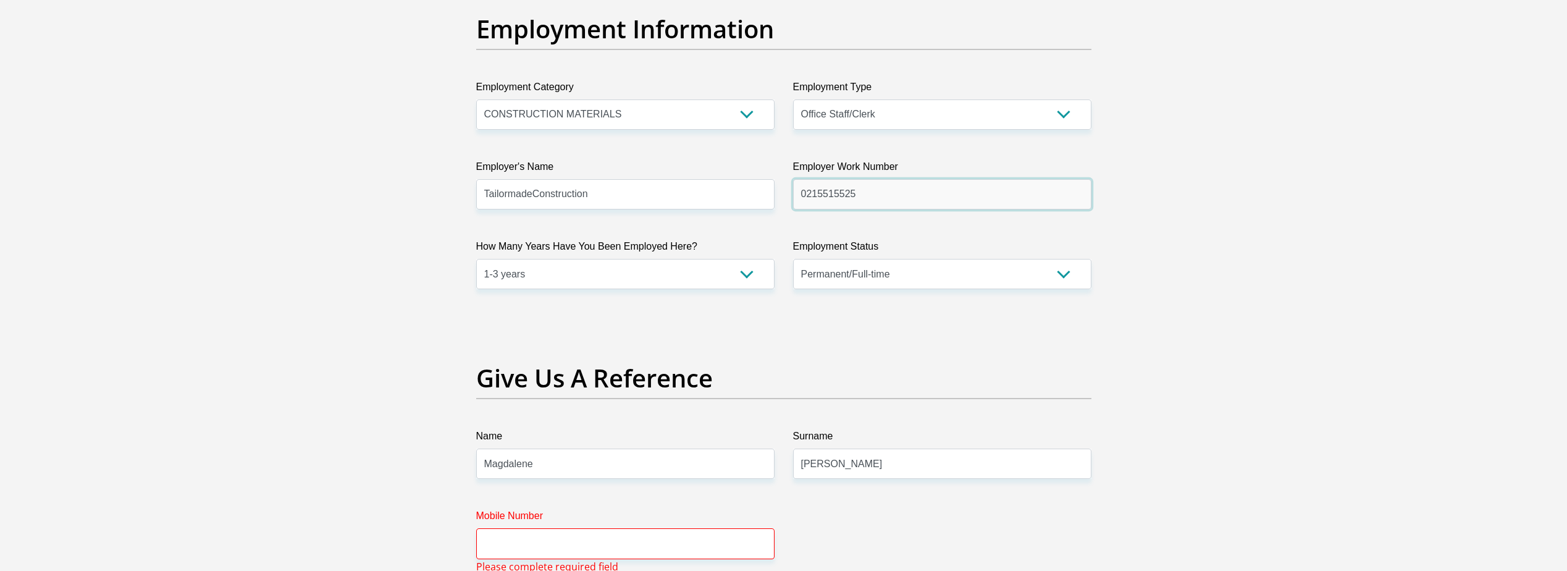
scroll to position [2284, 0]
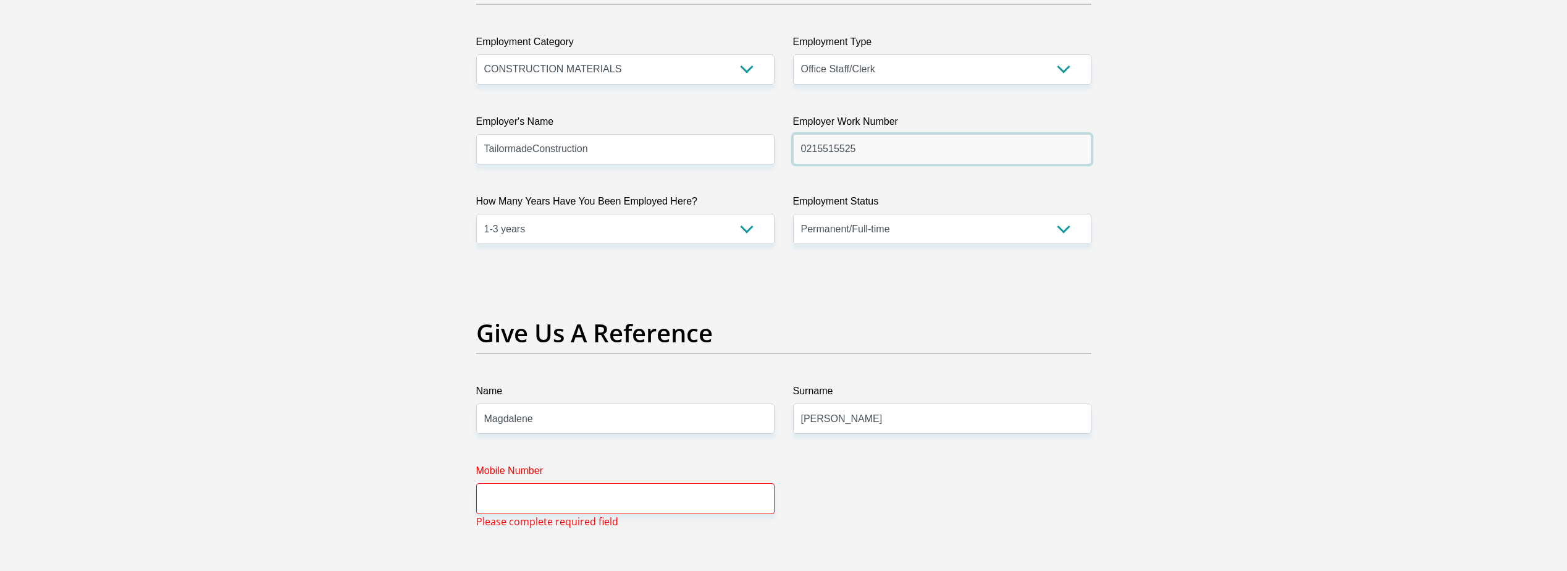
type input "0215515525"
drag, startPoint x: 563, startPoint y: 416, endPoint x: 421, endPoint y: 416, distance: 142.0
type input "Tash"
drag, startPoint x: 850, startPoint y: 427, endPoint x: 780, endPoint y: 427, distance: 70.4
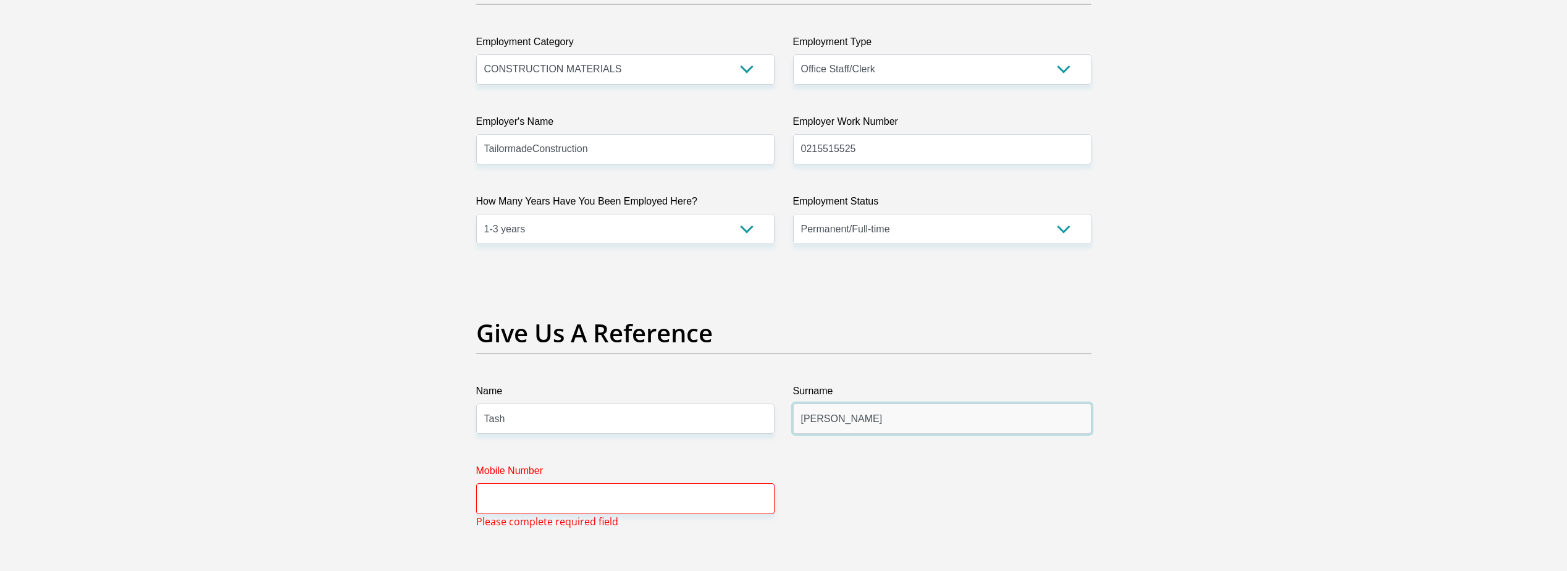
type input "[PERSON_NAME]"
click at [542, 492] on input "Mobile Number" at bounding box center [625, 498] width 298 height 30
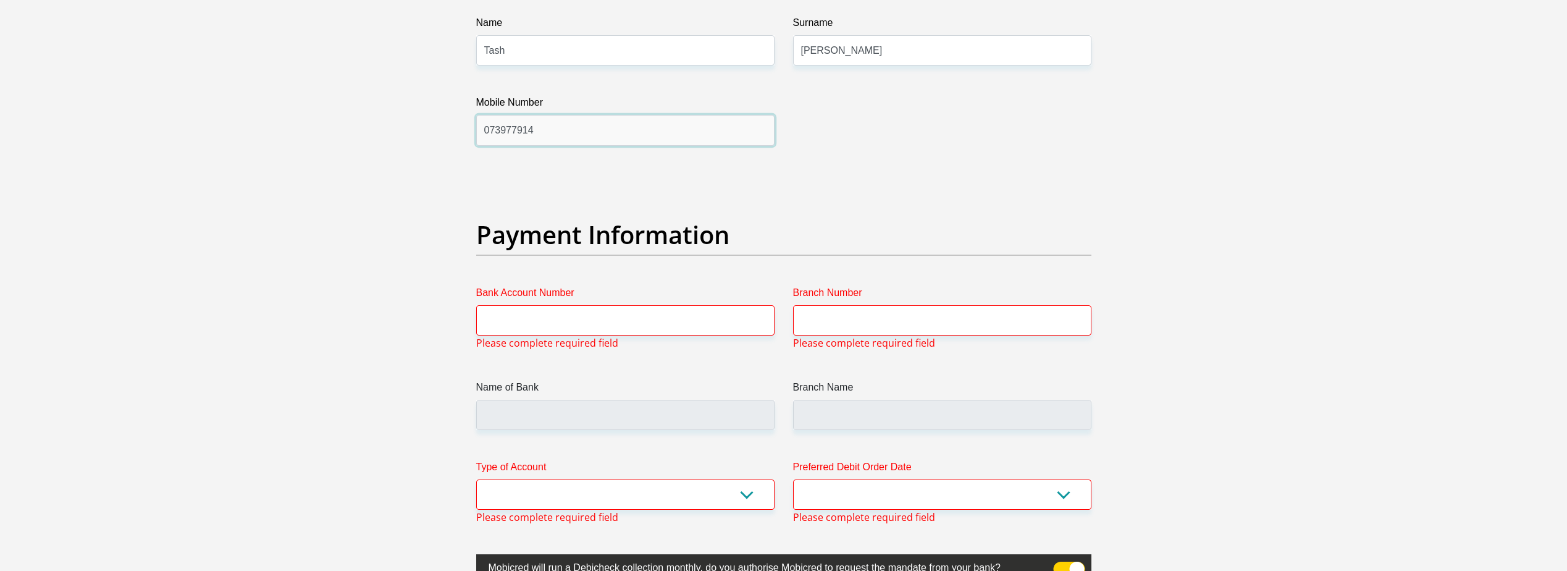
scroll to position [2655, 0]
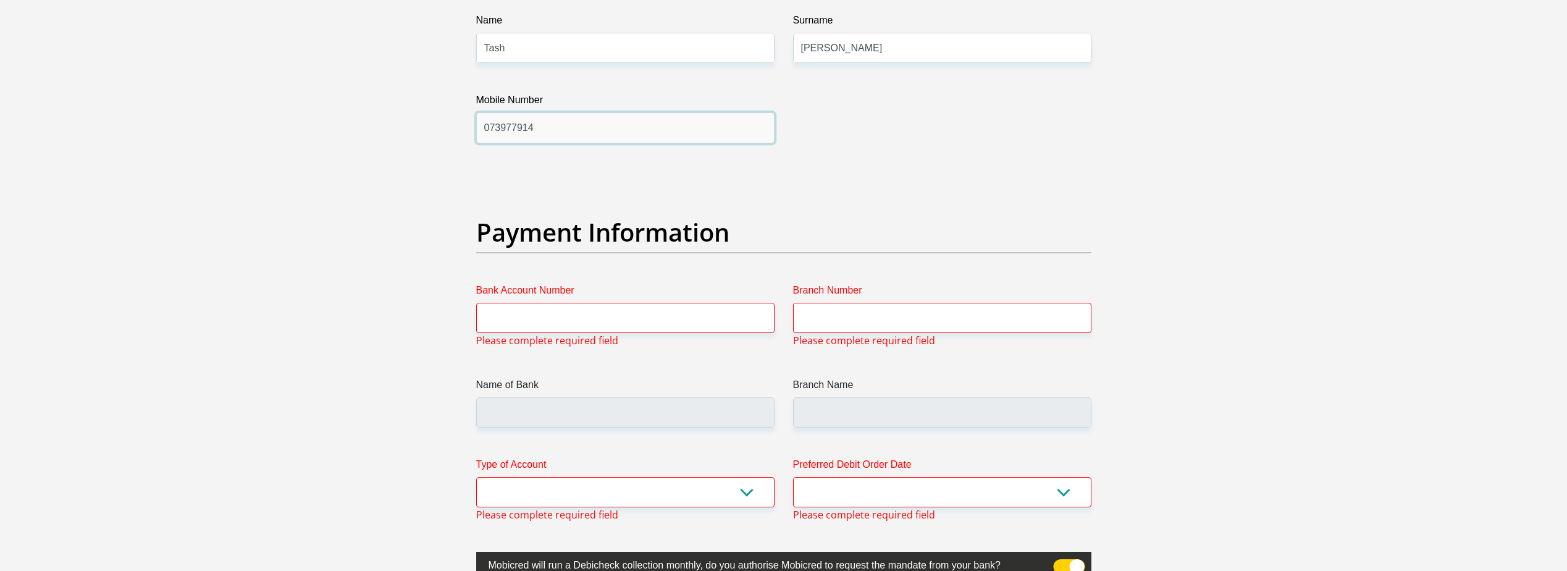
type input "073977914"
click at [1063, 492] on select "1st 2nd 3rd 4th 5th 7th 18th 19th 20th 21st 22nd 23rd 24th 25th 26th 27th 28th …" at bounding box center [942, 492] width 298 height 30
select select "25"
click at [793, 477] on select "1st 2nd 3rd 4th 5th 7th 18th 19th 20th 21st 22nd 23rd 24th 25th 26th 27th 28th …" at bounding box center [942, 492] width 298 height 30
click at [613, 490] on select "Cheque Savings" at bounding box center [625, 492] width 298 height 30
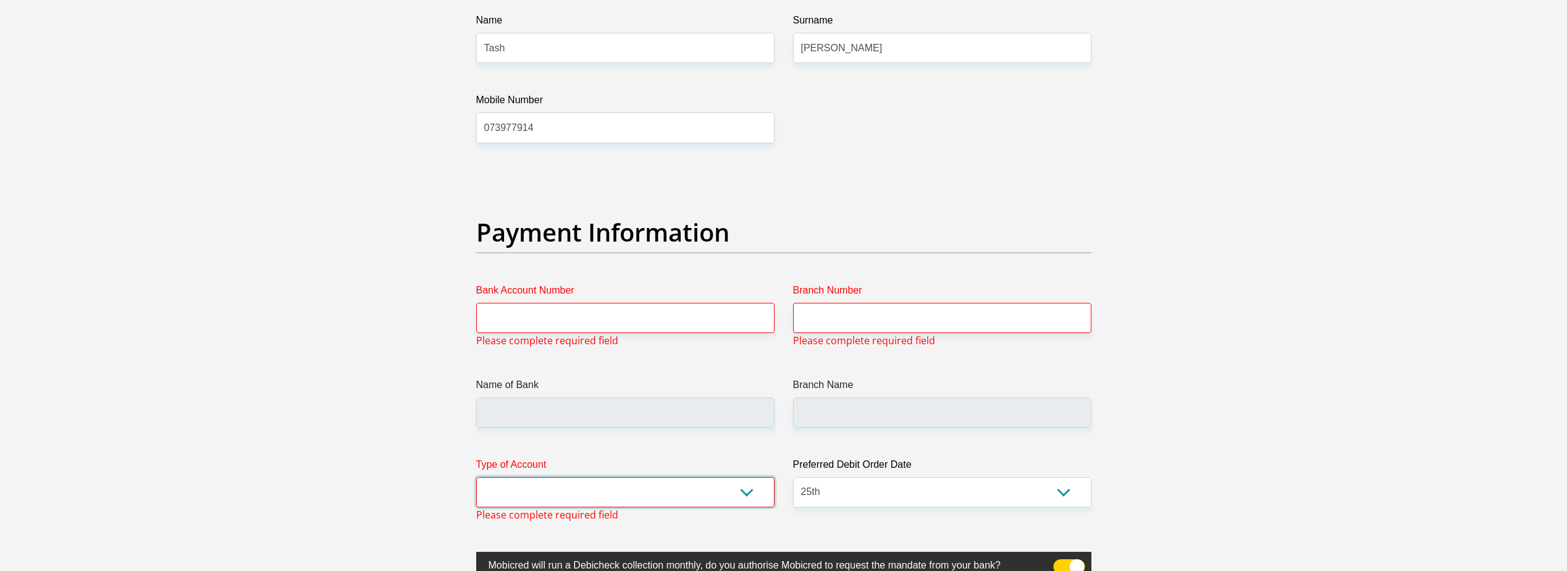
select select "SAV"
click at [476, 477] on select "Cheque Savings" at bounding box center [625, 492] width 298 height 30
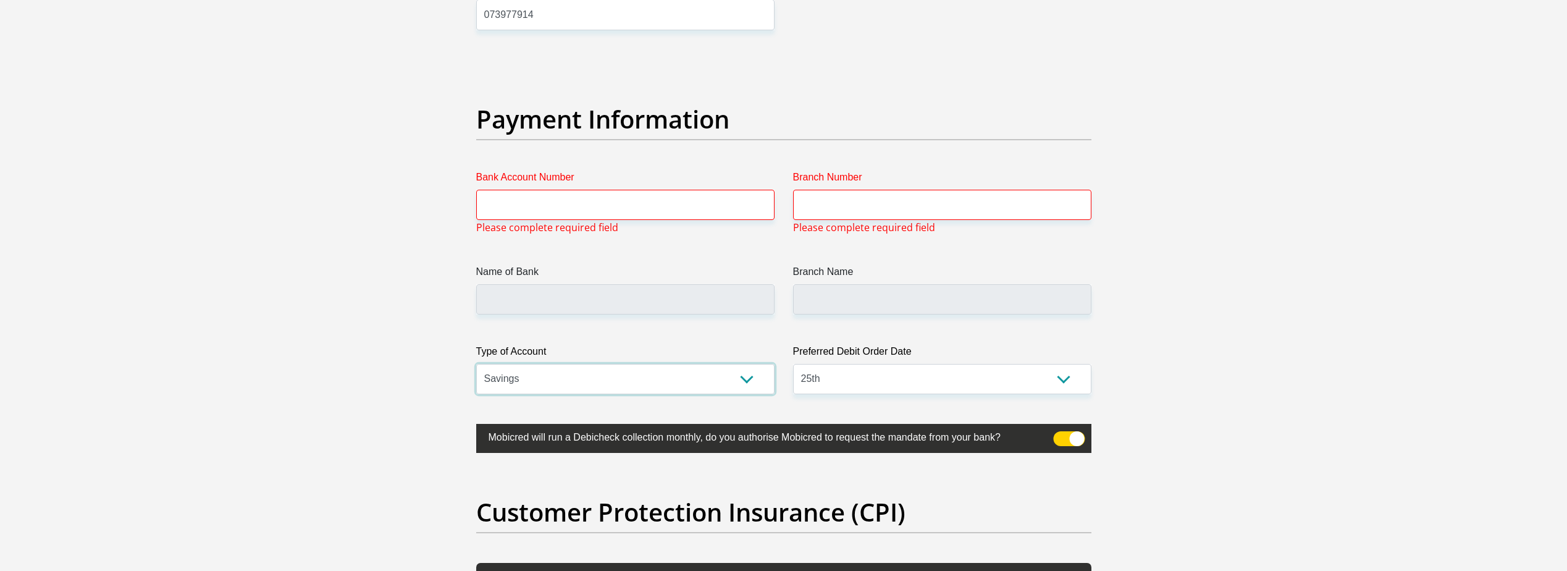
scroll to position [2778, 0]
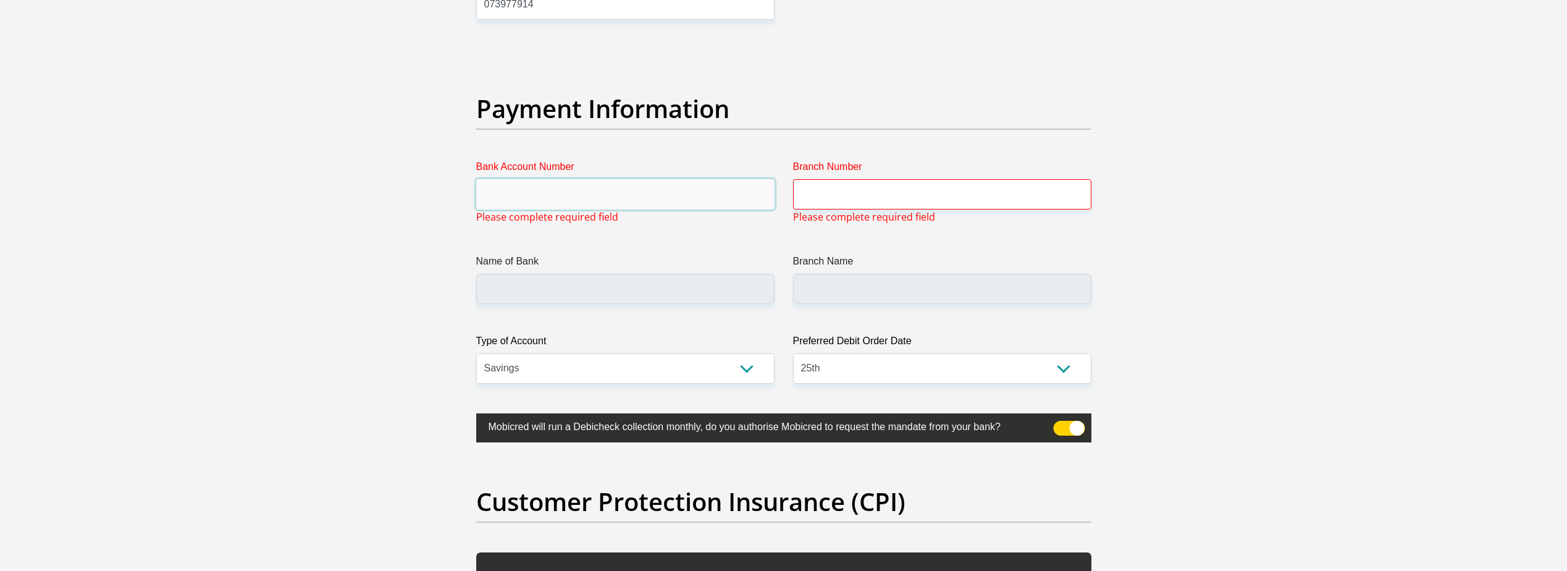
click at [558, 195] on input "Bank Account Number" at bounding box center [625, 194] width 298 height 30
type input "1372582027"
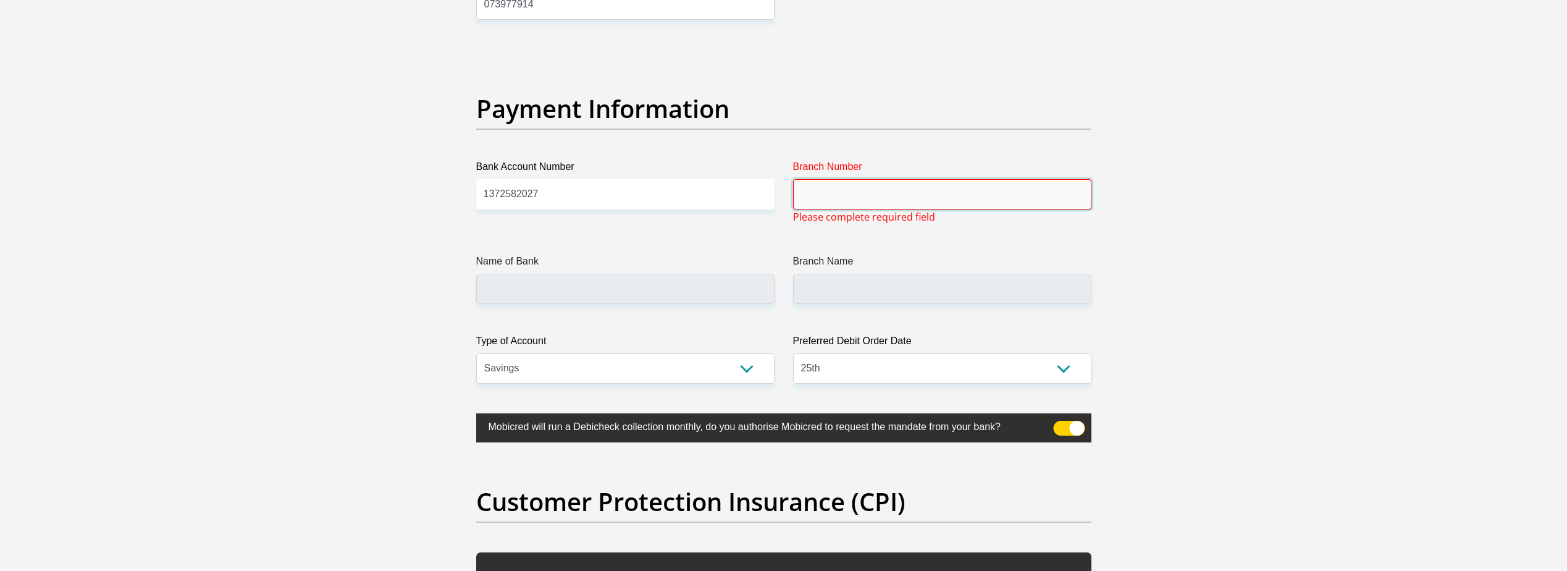
drag, startPoint x: 871, startPoint y: 196, endPoint x: 940, endPoint y: 195, distance: 69.2
click at [871, 196] on input "Branch Number" at bounding box center [942, 194] width 298 height 30
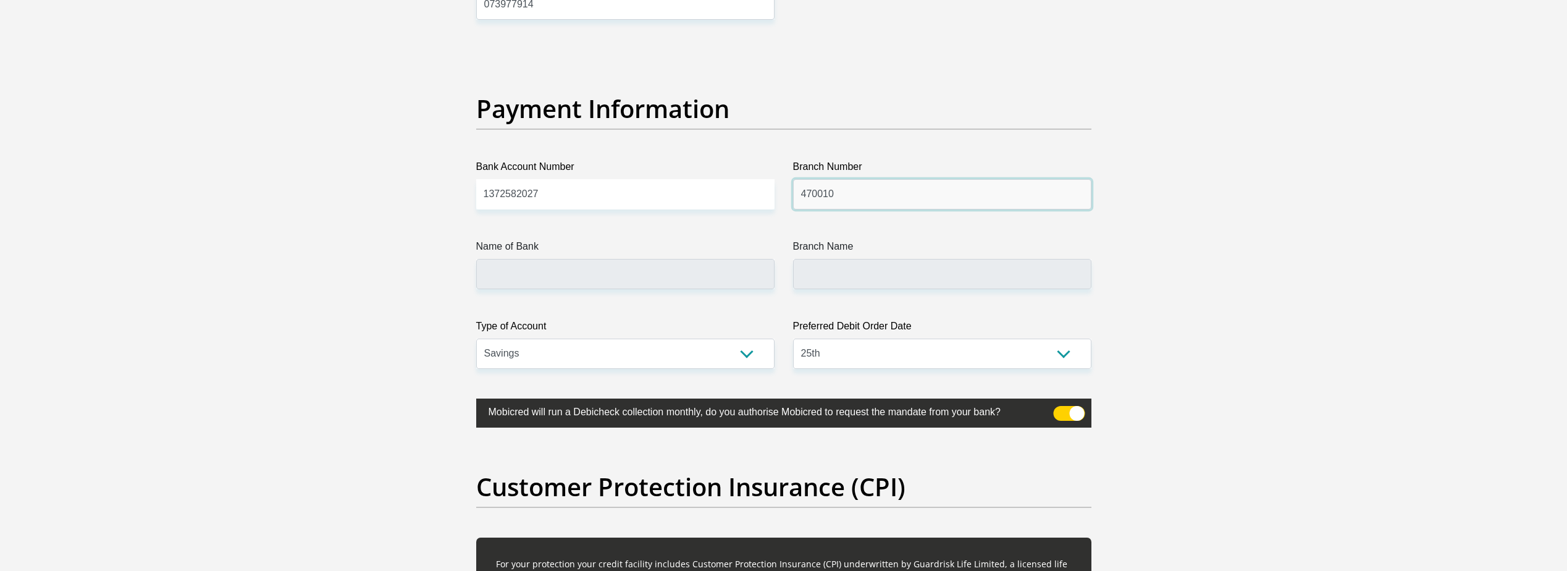
type input "470010"
click at [585, 268] on input "Name of Bank" at bounding box center [625, 274] width 298 height 30
type input "CAPITEC BANK LIMITED"
type input "CAPITEC BANK CPC"
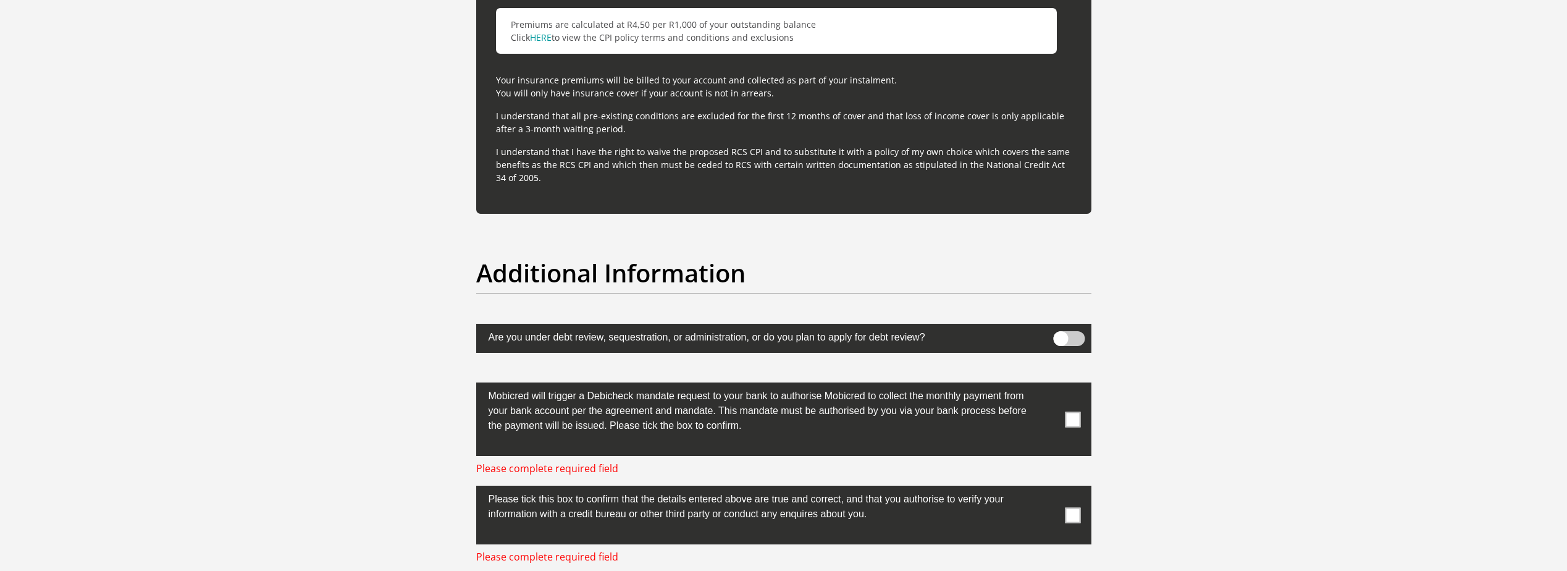
scroll to position [3705, 0]
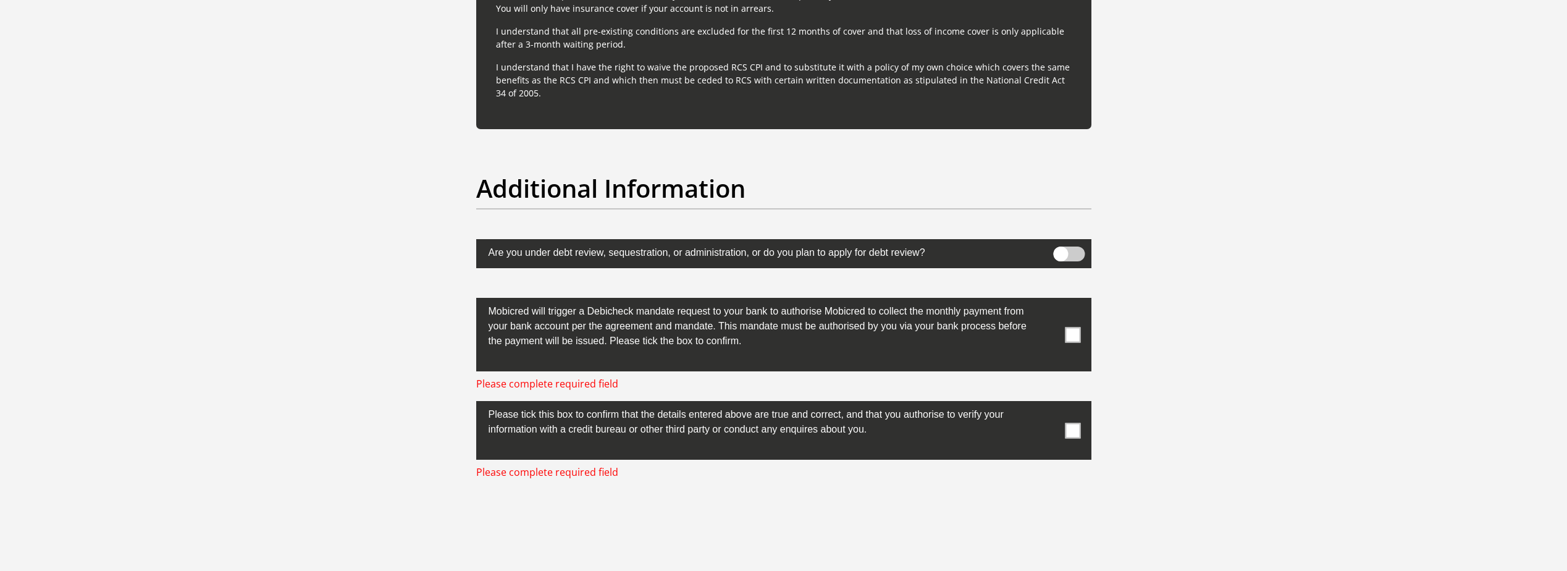
click at [1074, 335] on span at bounding box center [1072, 334] width 15 height 15
click at [1048, 301] on input "checkbox" at bounding box center [1048, 301] width 0 height 0
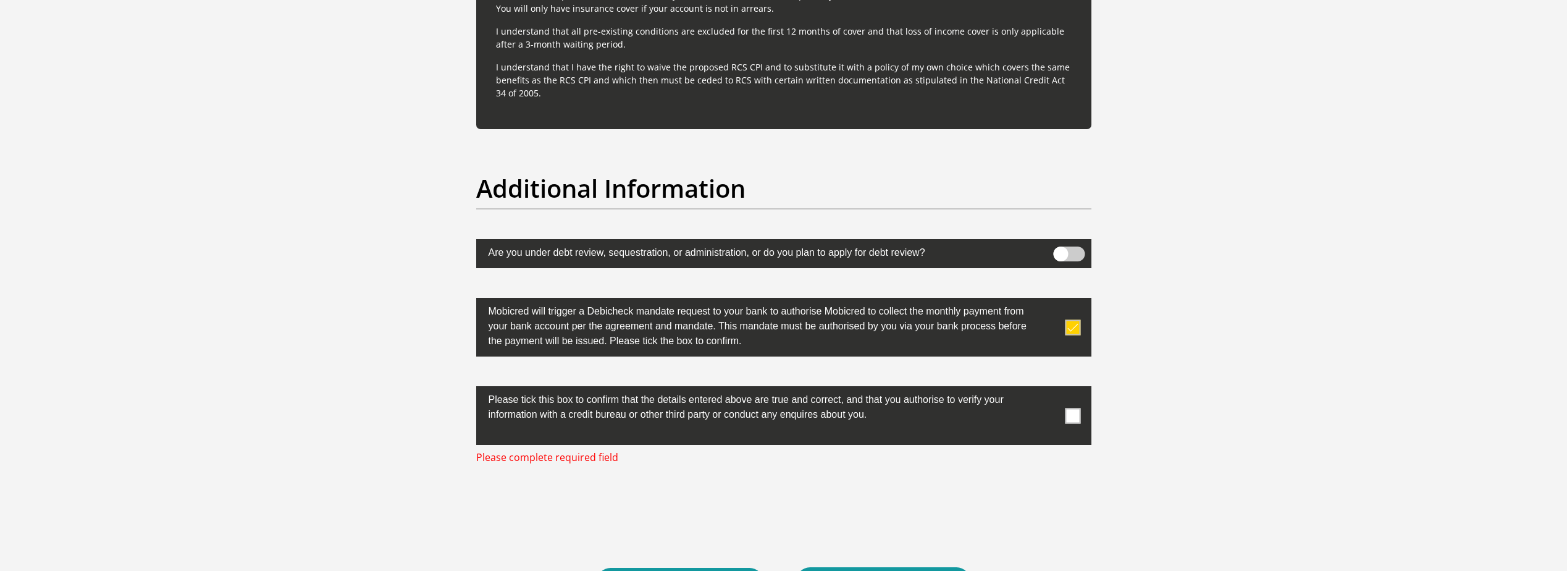
click at [1073, 414] on span at bounding box center [1072, 415] width 15 height 15
click at [1048, 389] on input "checkbox" at bounding box center [1048, 389] width 0 height 0
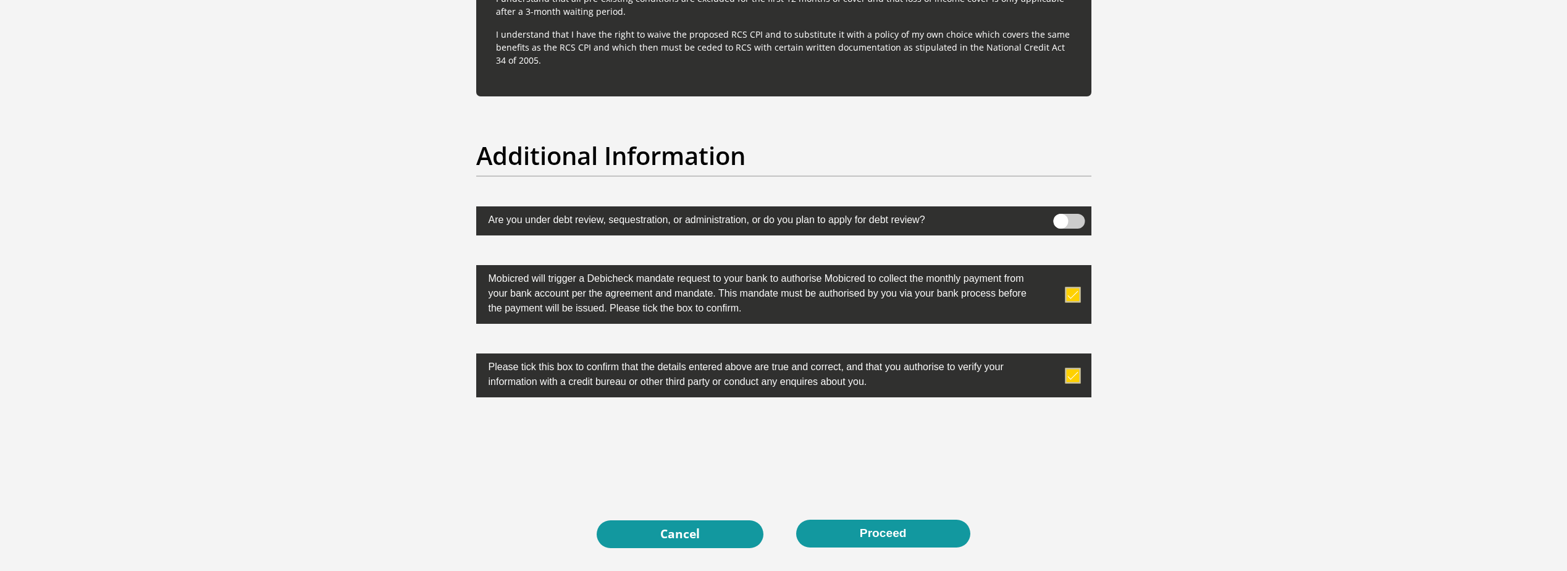
scroll to position [3766, 0]
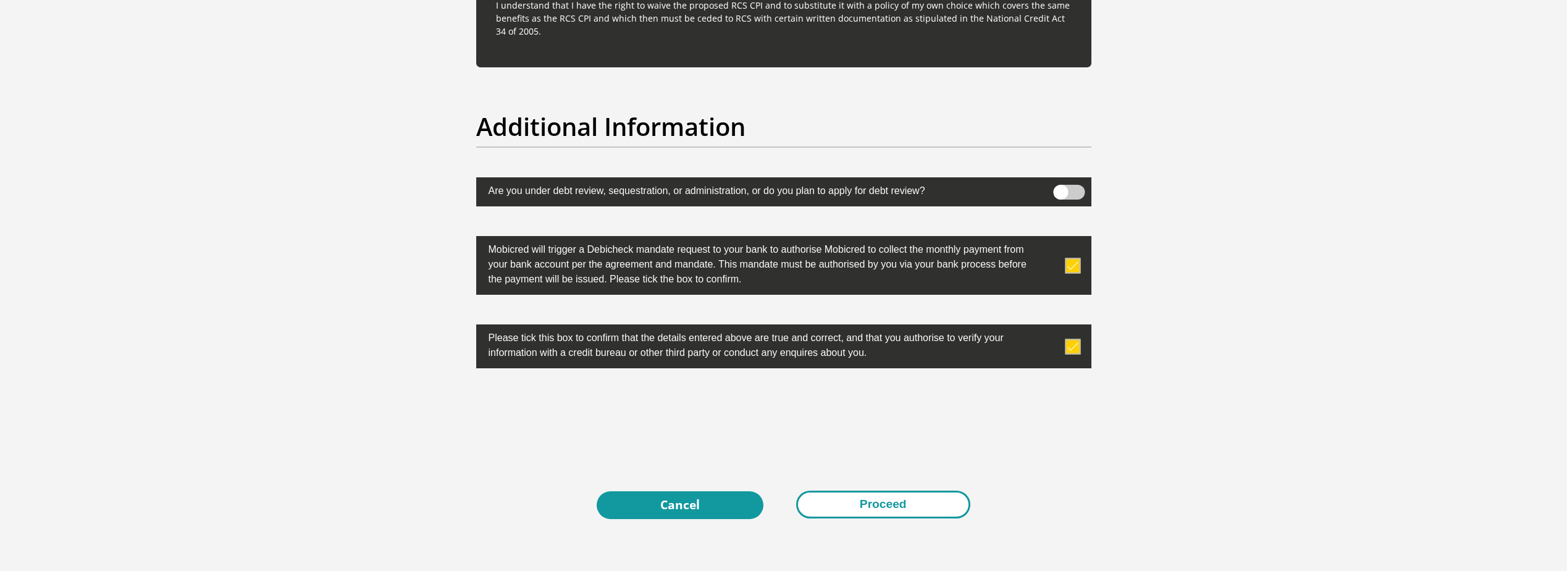
click at [890, 504] on button "Proceed" at bounding box center [883, 504] width 174 height 28
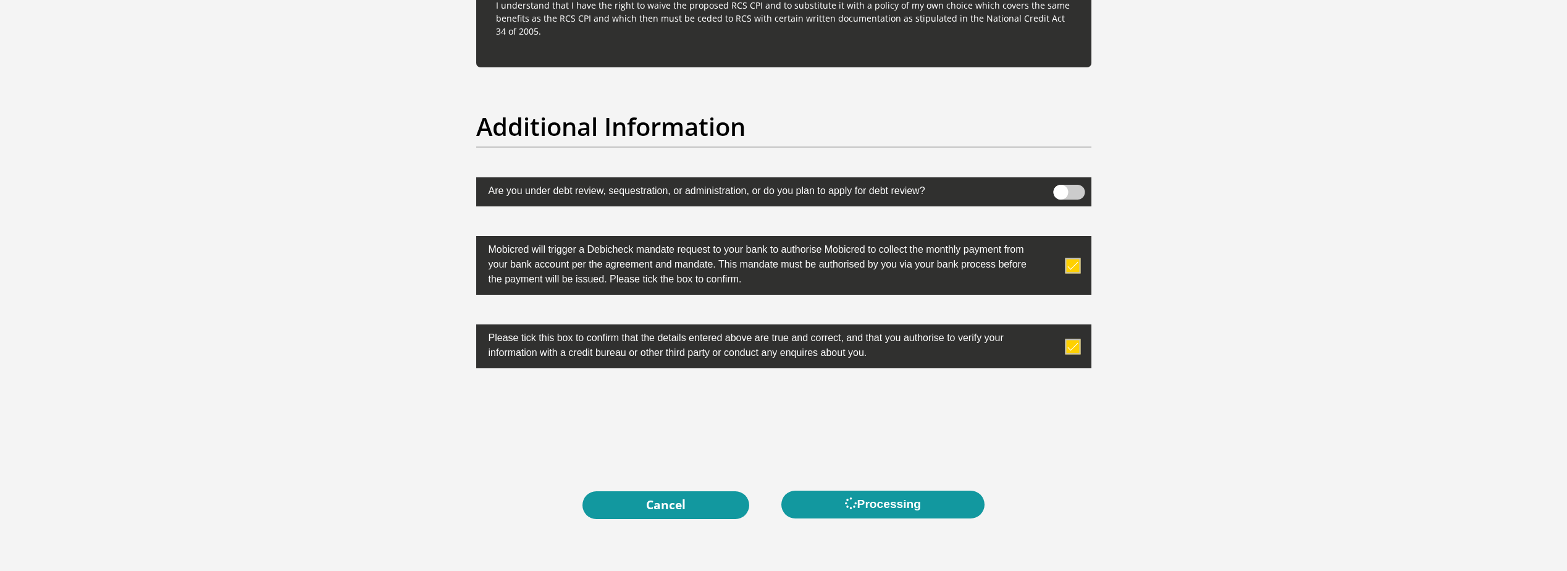
scroll to position [0, 0]
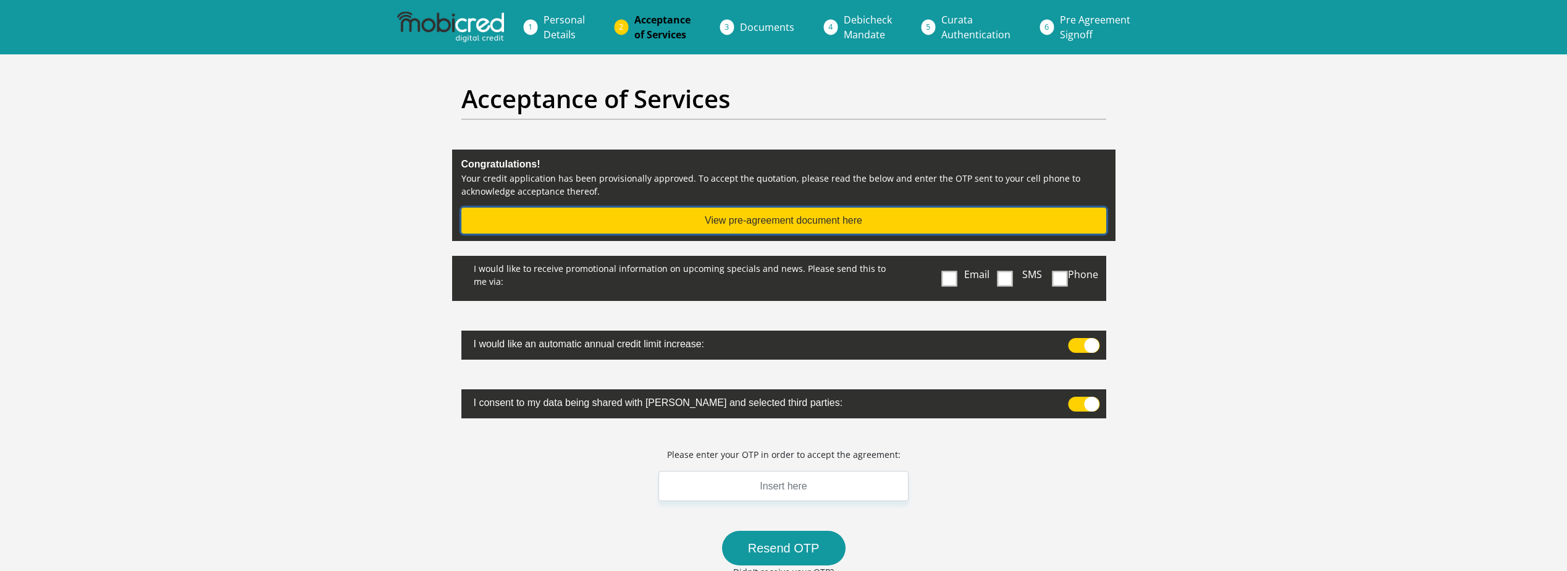
click at [787, 219] on button "View pre-agreement document here" at bounding box center [783, 220] width 645 height 26
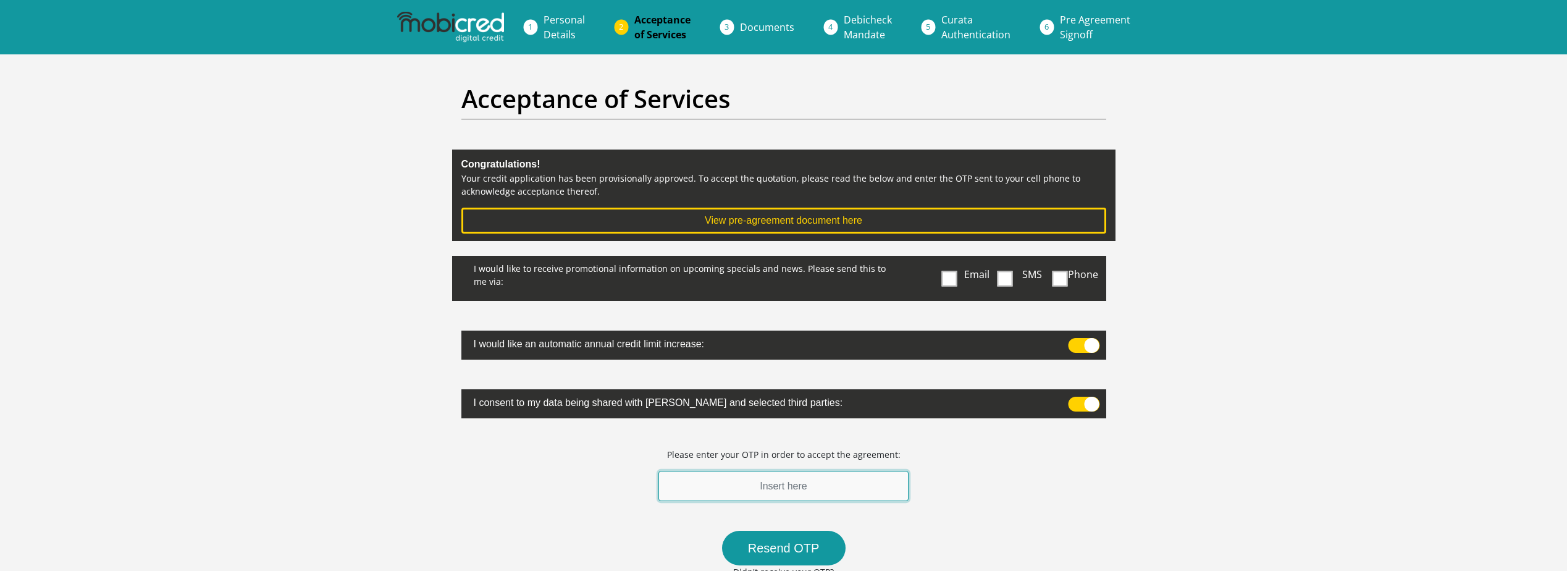
click at [794, 493] on input "text" at bounding box center [783, 486] width 251 height 30
type input "372062"
click at [1009, 277] on span at bounding box center [1004, 277] width 15 height 15
click at [1010, 259] on input "SMS" at bounding box center [1010, 259] width 0 height 0
click at [945, 278] on span at bounding box center [949, 277] width 15 height 15
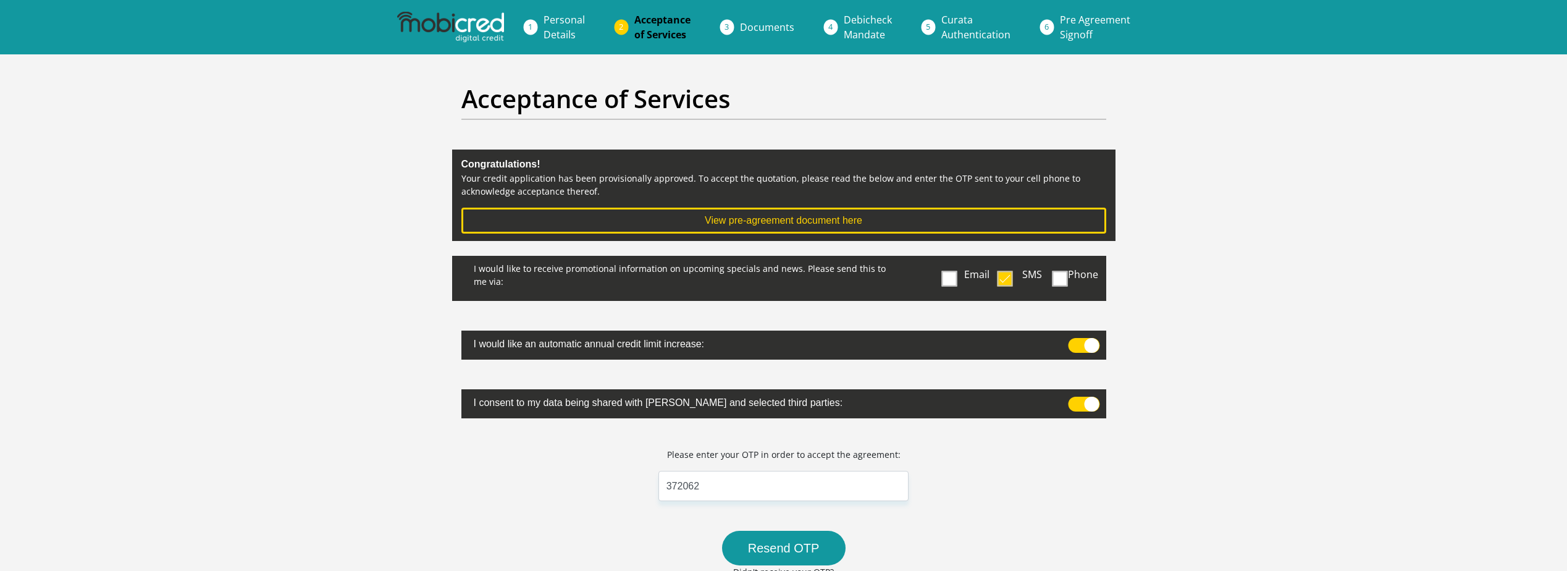
click at [952, 259] on input "Email" at bounding box center [952, 259] width 0 height 0
click at [799, 548] on button "Resend OTP" at bounding box center [784, 547] width 124 height 35
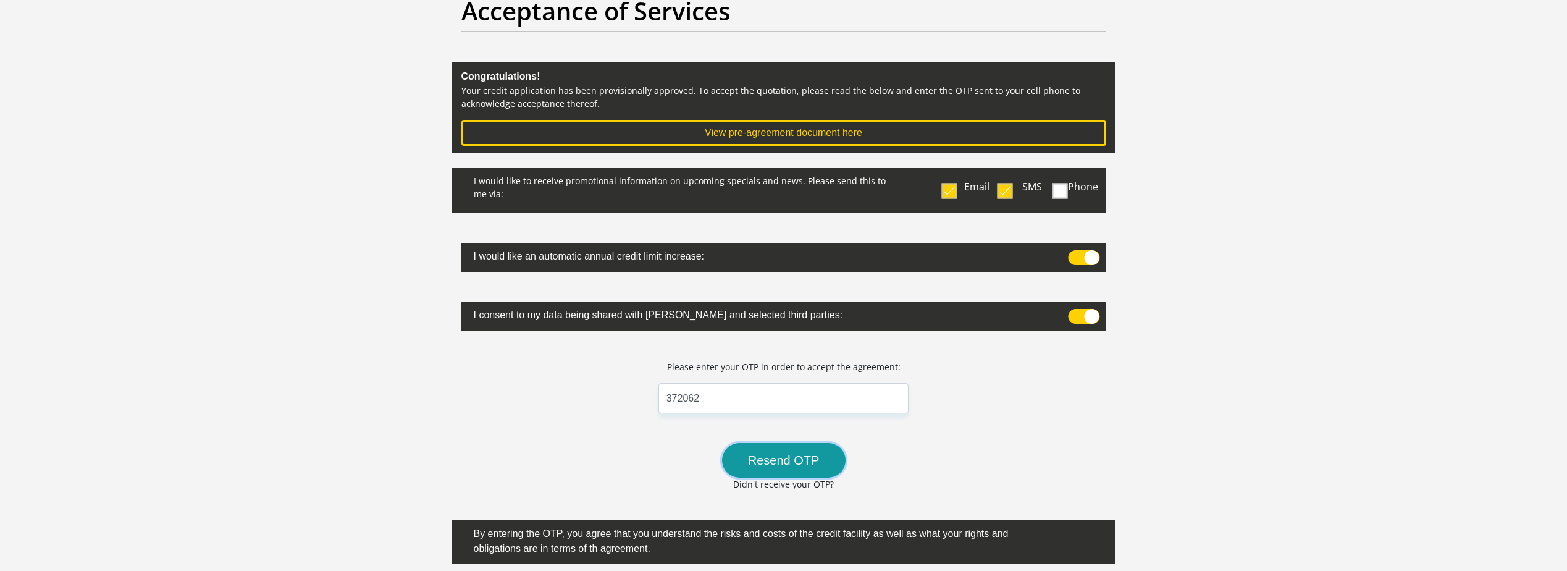
scroll to position [185, 0]
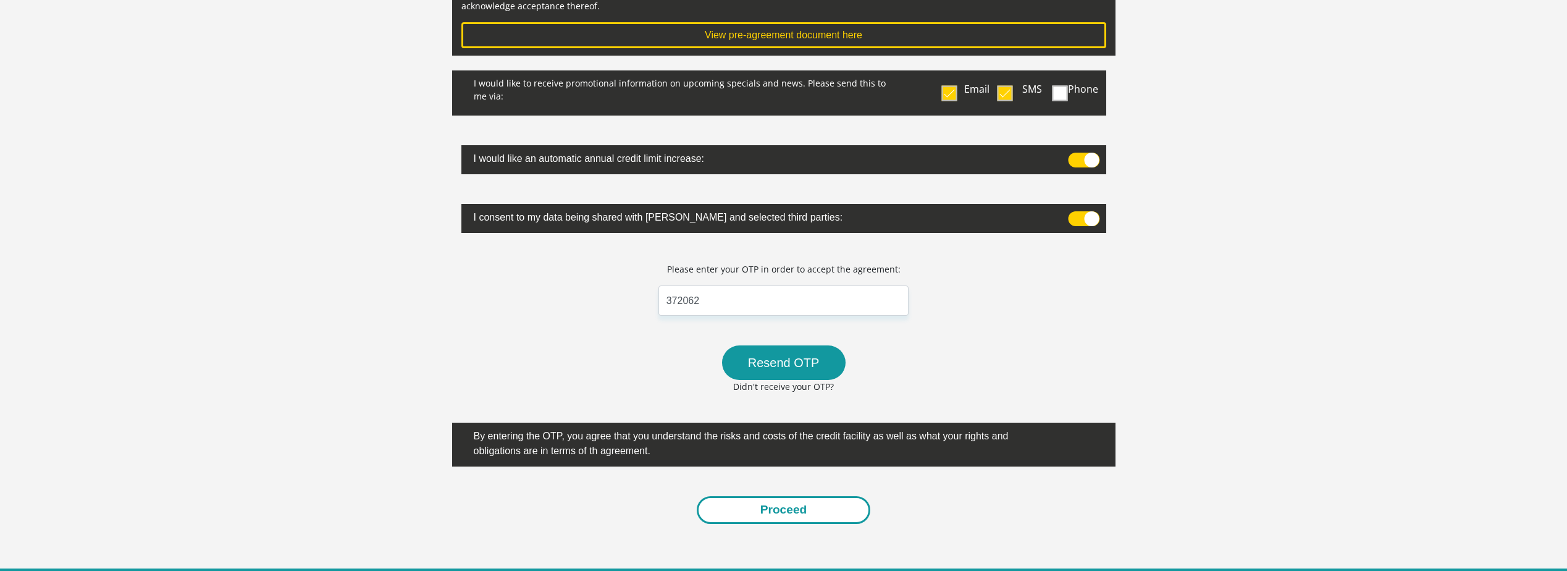
click at [779, 512] on button "Proceed" at bounding box center [784, 510] width 174 height 28
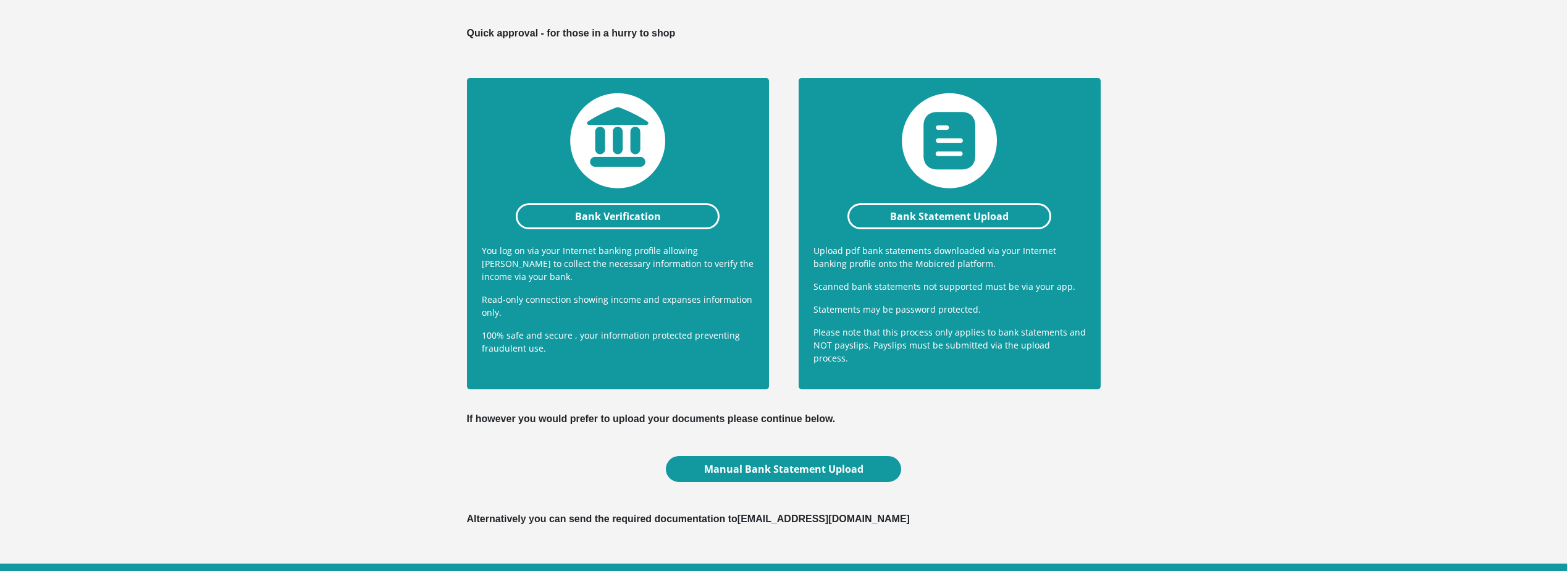
scroll to position [279, 0]
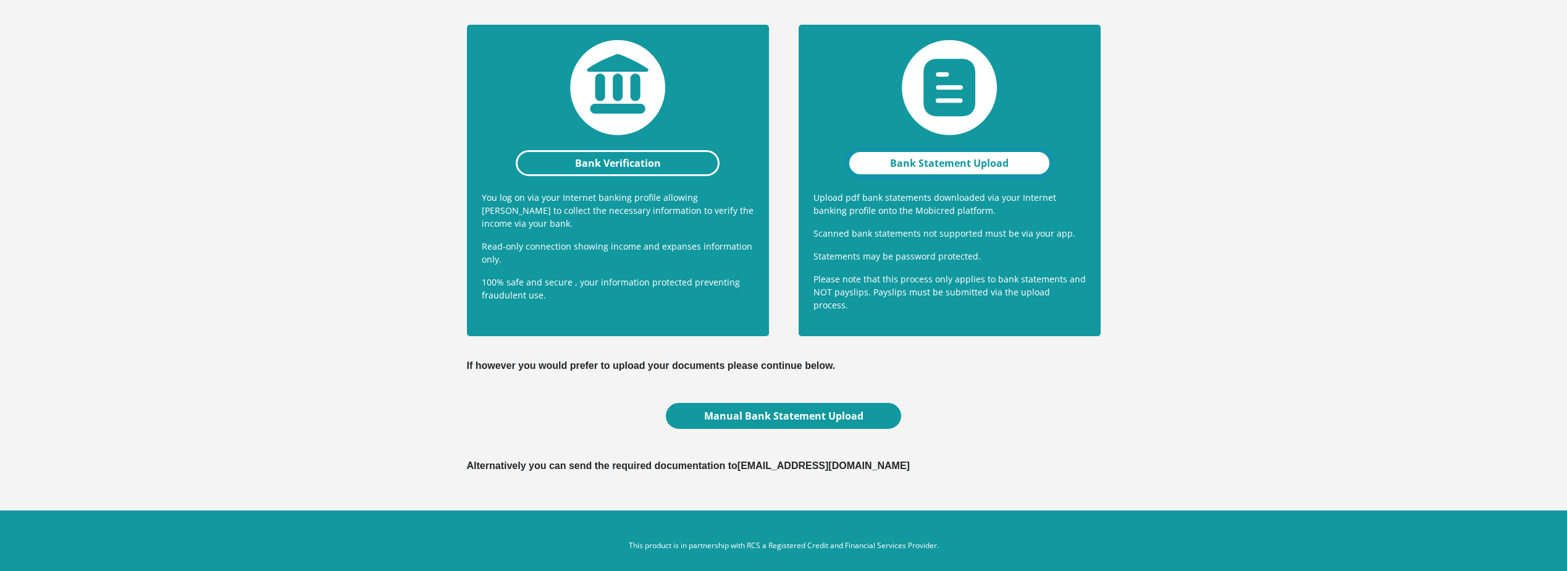
click at [940, 161] on link "Bank Statement Upload" at bounding box center [949, 163] width 204 height 26
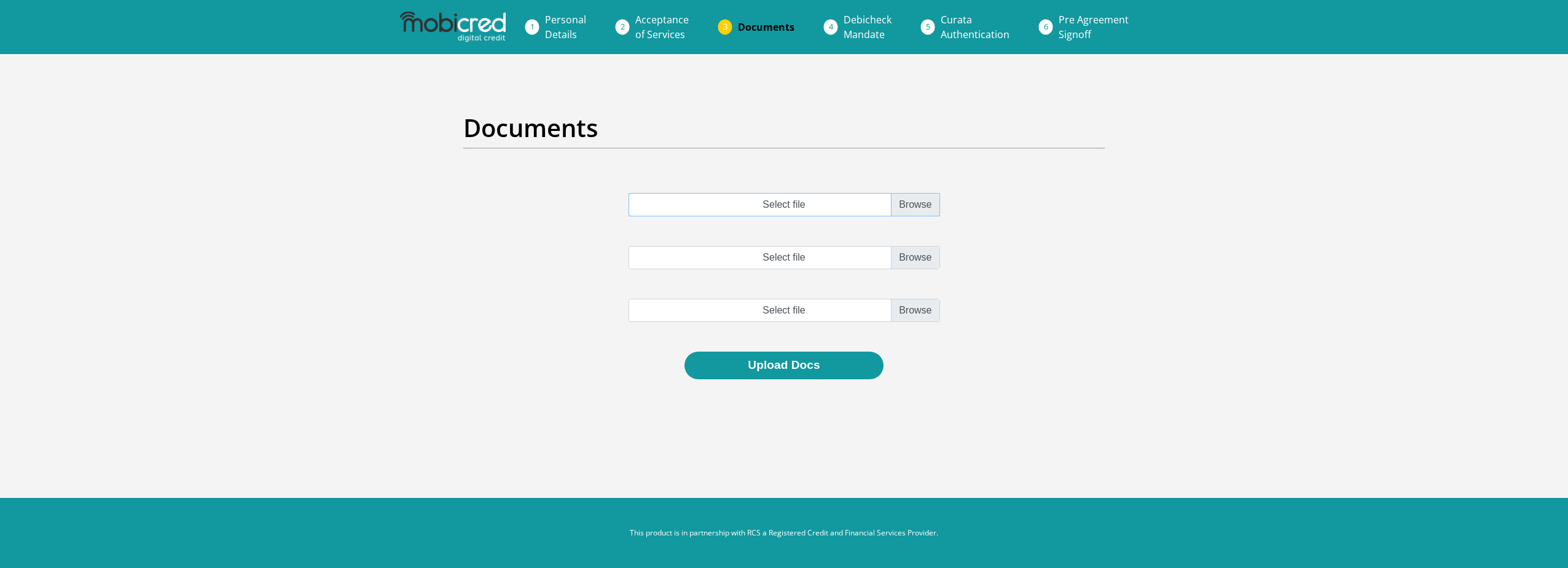
click at [904, 205] on input "Select file" at bounding box center [784, 204] width 311 height 23
type input "C:\fakepath\account_statement_[DATE]_to_[DATE].pdf"
click at [792, 366] on button "Upload Docs" at bounding box center [783, 365] width 198 height 28
click at [844, 263] on input "Select file" at bounding box center [784, 257] width 311 height 23
type input "C:\fakepath\account_statement_1-Jul-2025_to_7-Oct-2025.pdf"
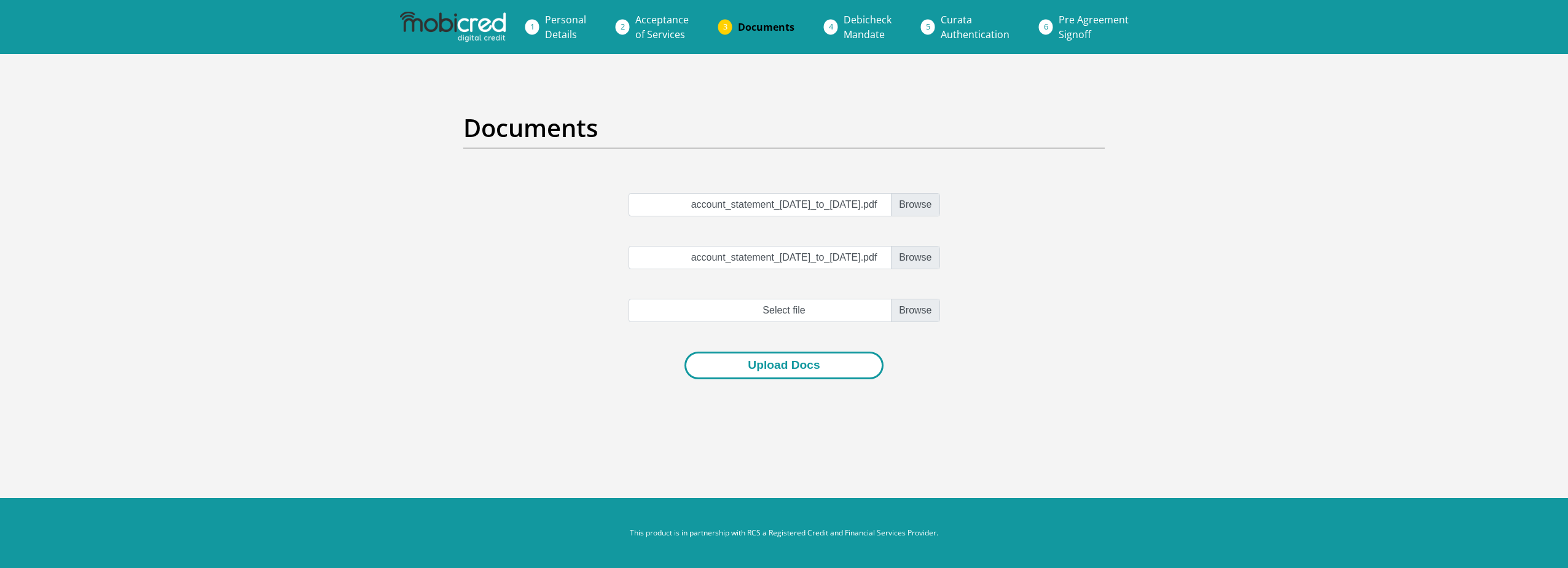
click at [804, 363] on button "Upload Docs" at bounding box center [783, 365] width 198 height 28
click at [835, 307] on input "file" at bounding box center [784, 309] width 311 height 23
type input "C:\fakepath\account_statement_1-Jul-2025_to_7-Oct-2025.pdf"
click at [802, 366] on button "Upload Docs" at bounding box center [783, 365] width 198 height 28
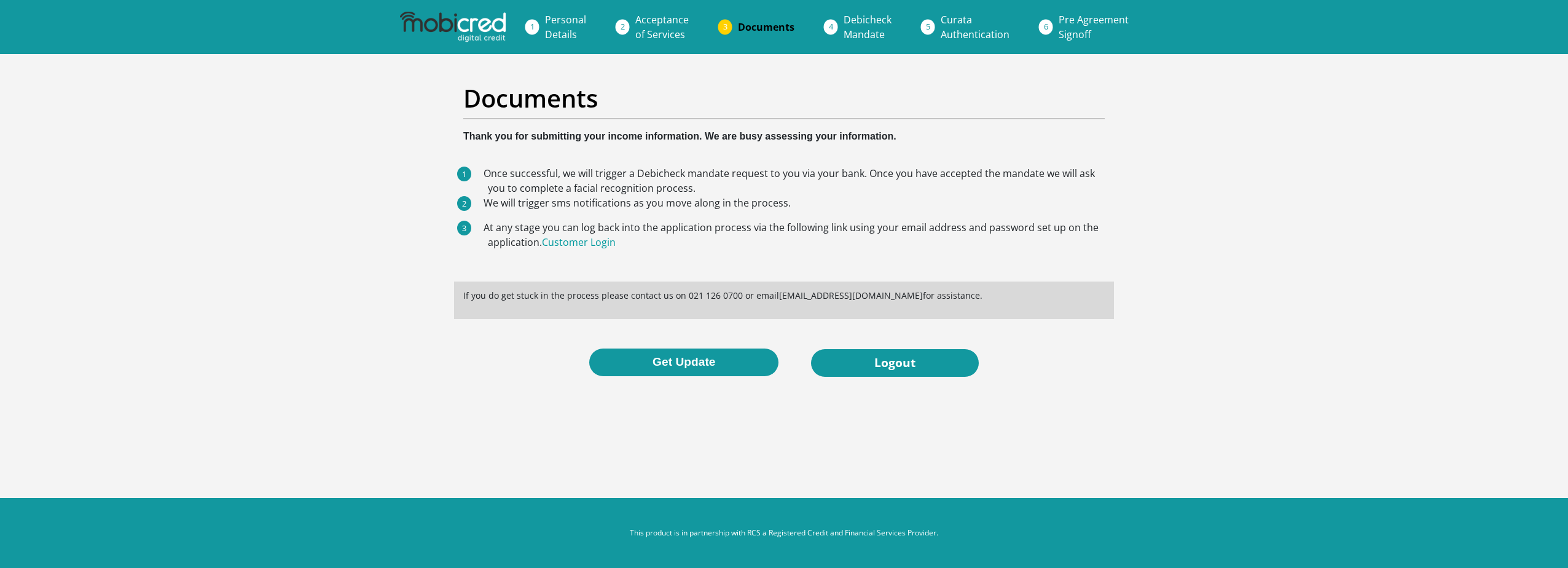
click at [668, 24] on span "Acceptance of Services" at bounding box center [663, 27] width 54 height 28
click at [691, 367] on button "Get Update" at bounding box center [684, 362] width 189 height 28
